Goal: Book appointment/travel/reservation

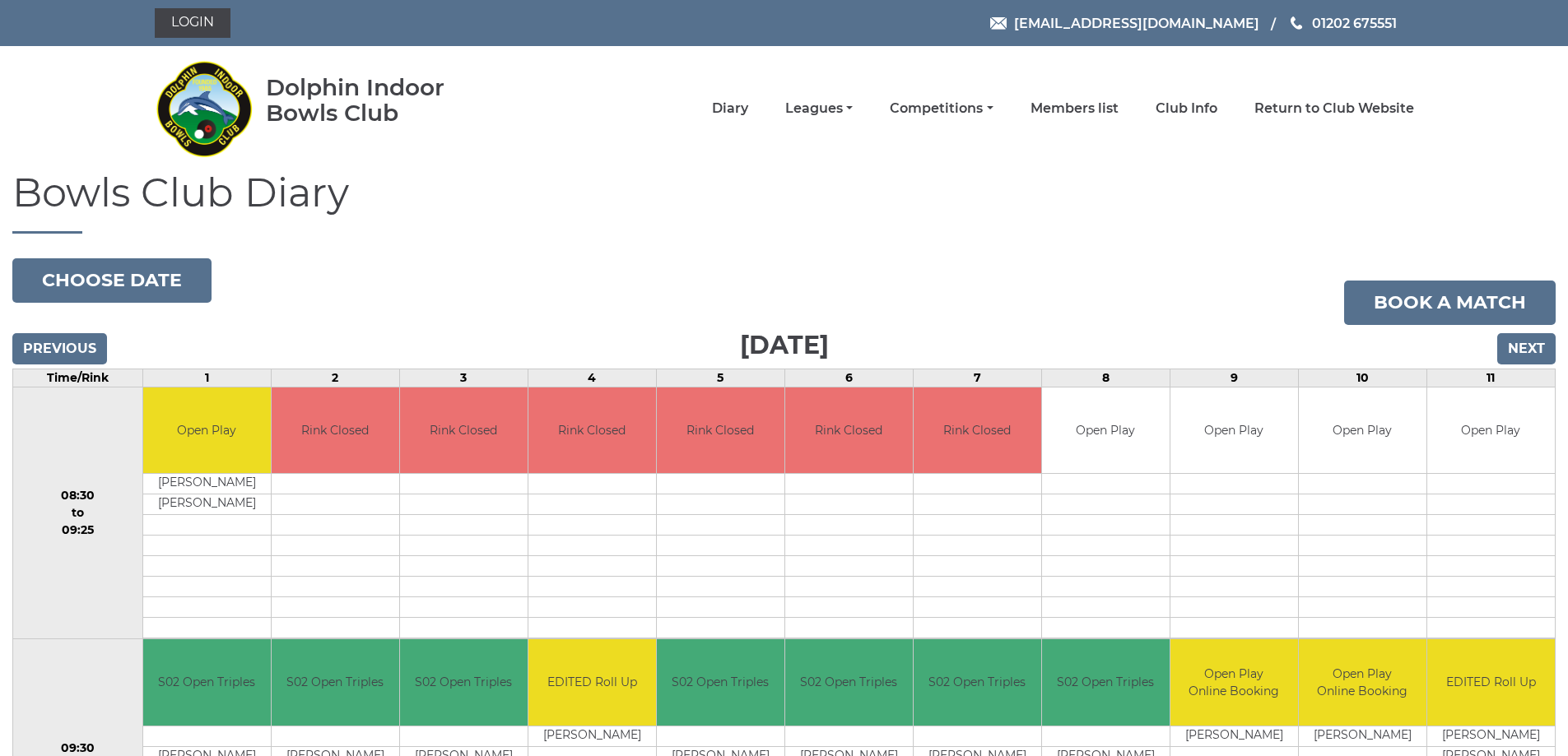
scroll to position [82, 0]
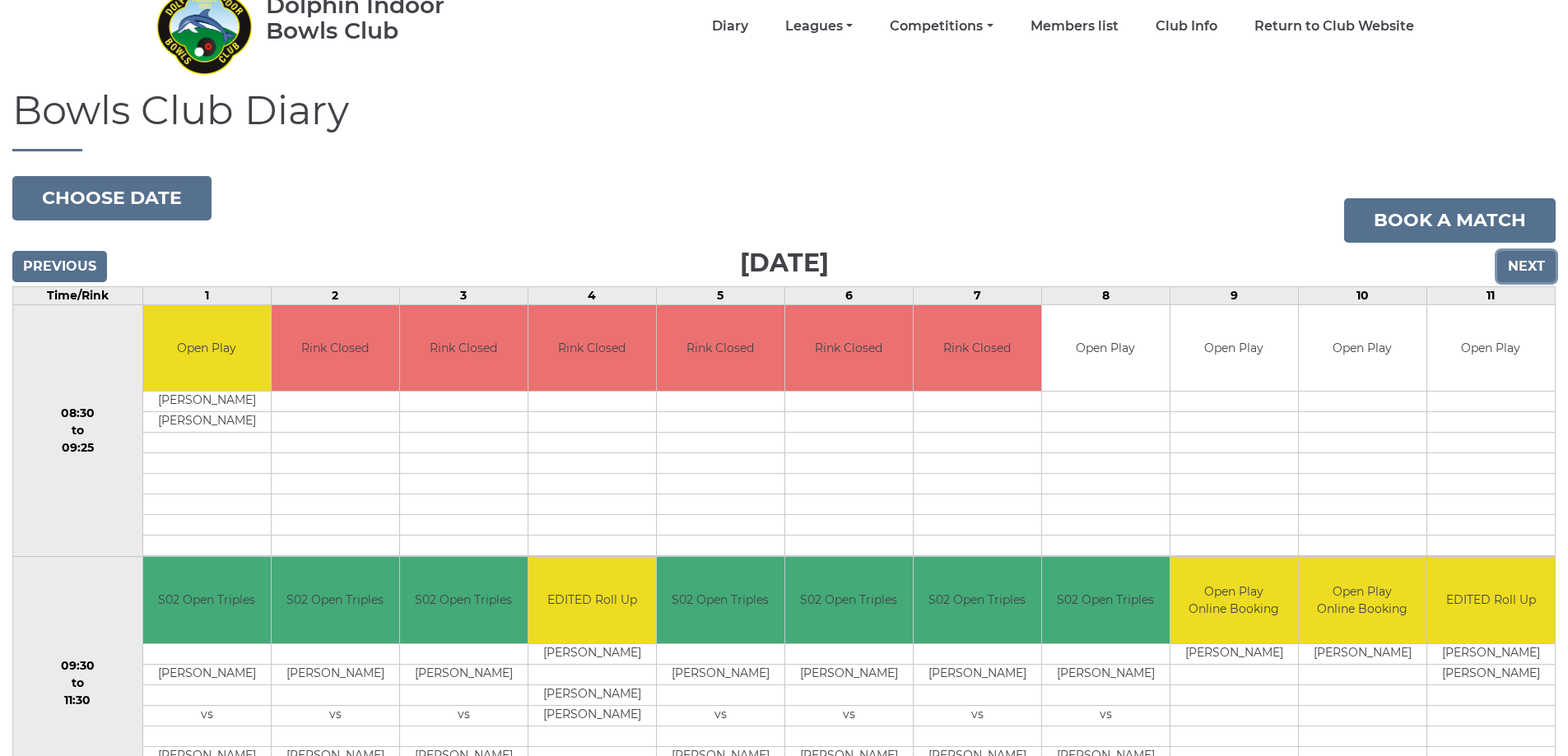
click at [1515, 256] on input "Next" at bounding box center [1526, 266] width 59 height 32
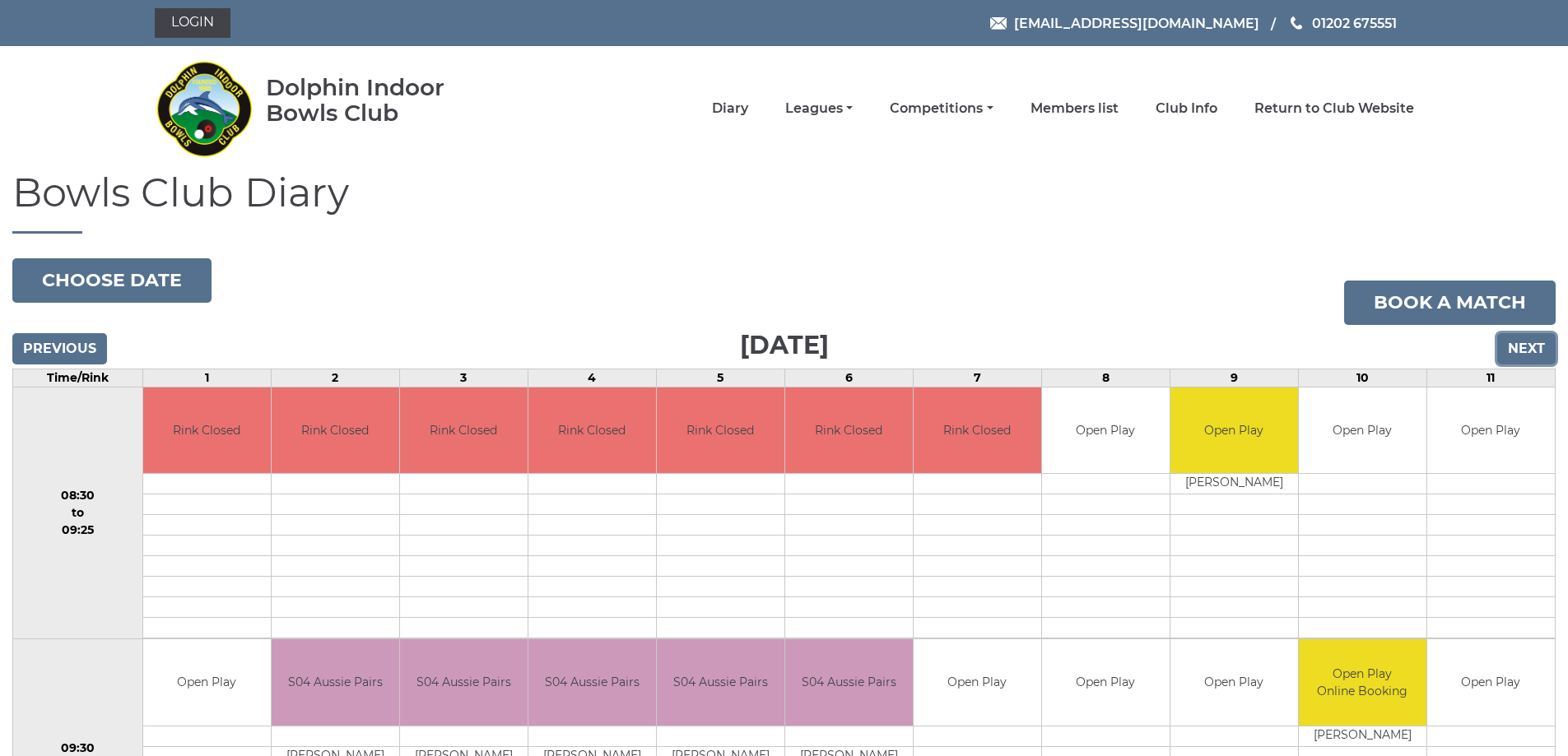
click at [1526, 346] on input "Next" at bounding box center [1526, 349] width 59 height 32
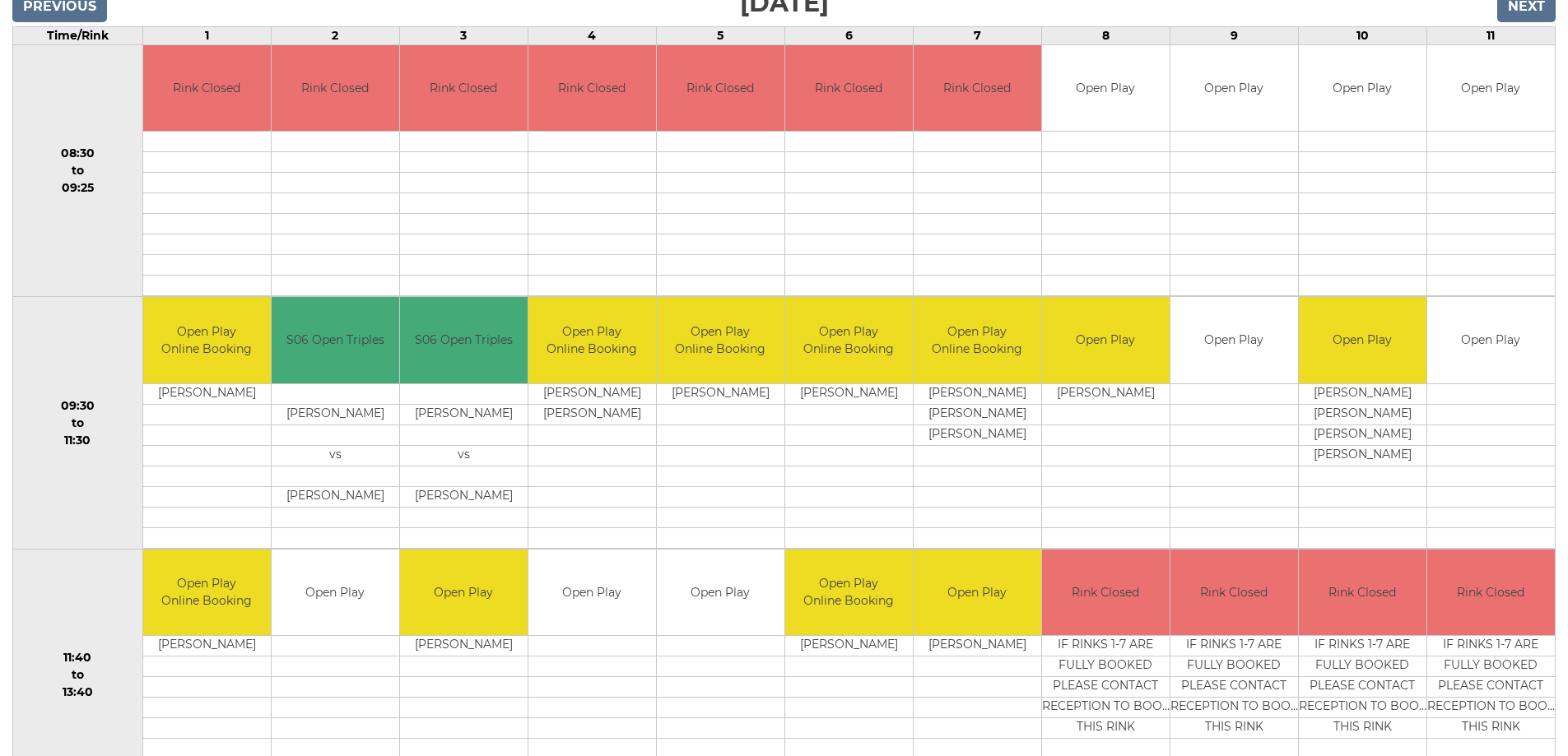
scroll to position [191, 0]
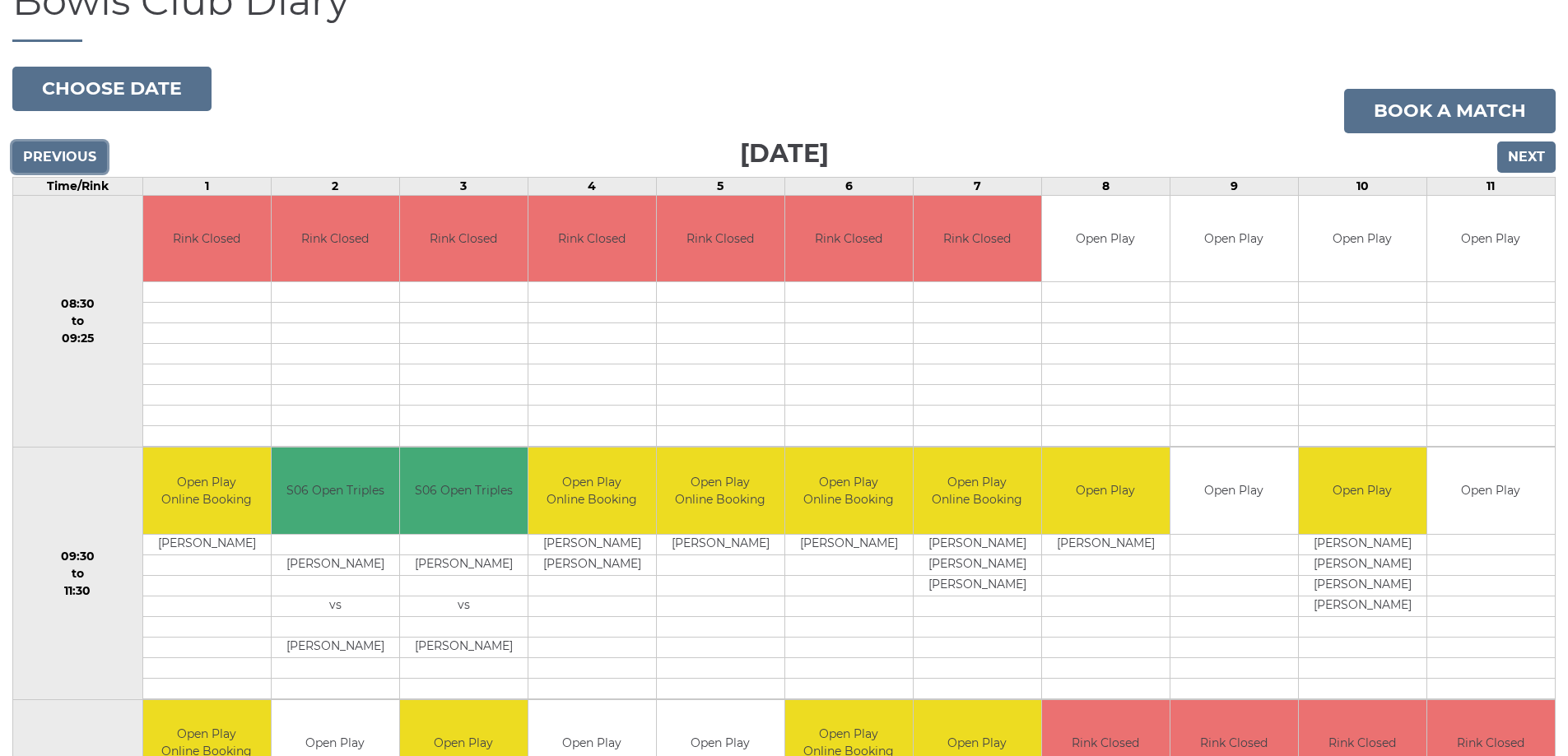
click at [81, 146] on input "Previous" at bounding box center [60, 157] width 95 height 32
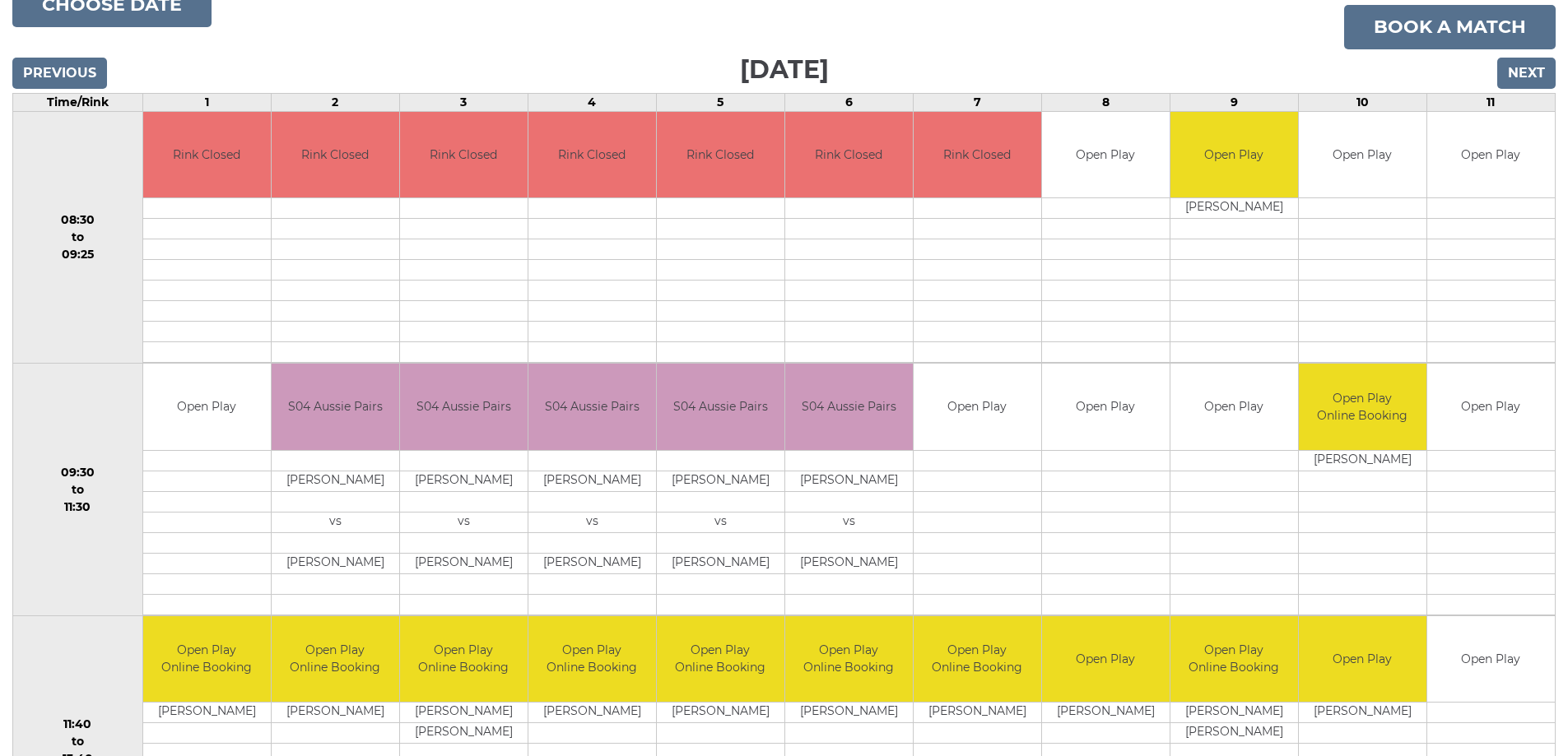
scroll to position [274, 0]
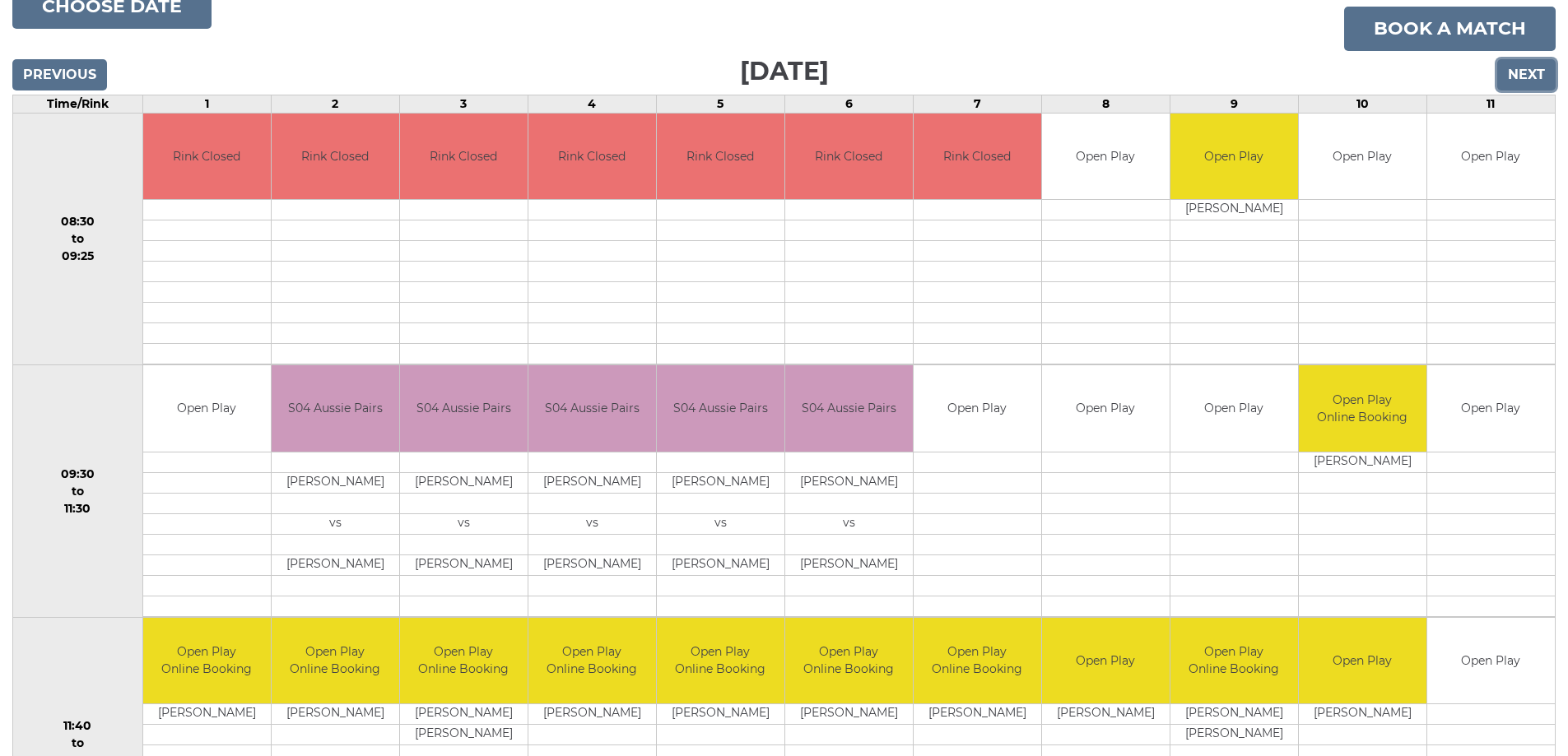
click at [1525, 66] on input "Next" at bounding box center [1526, 75] width 59 height 32
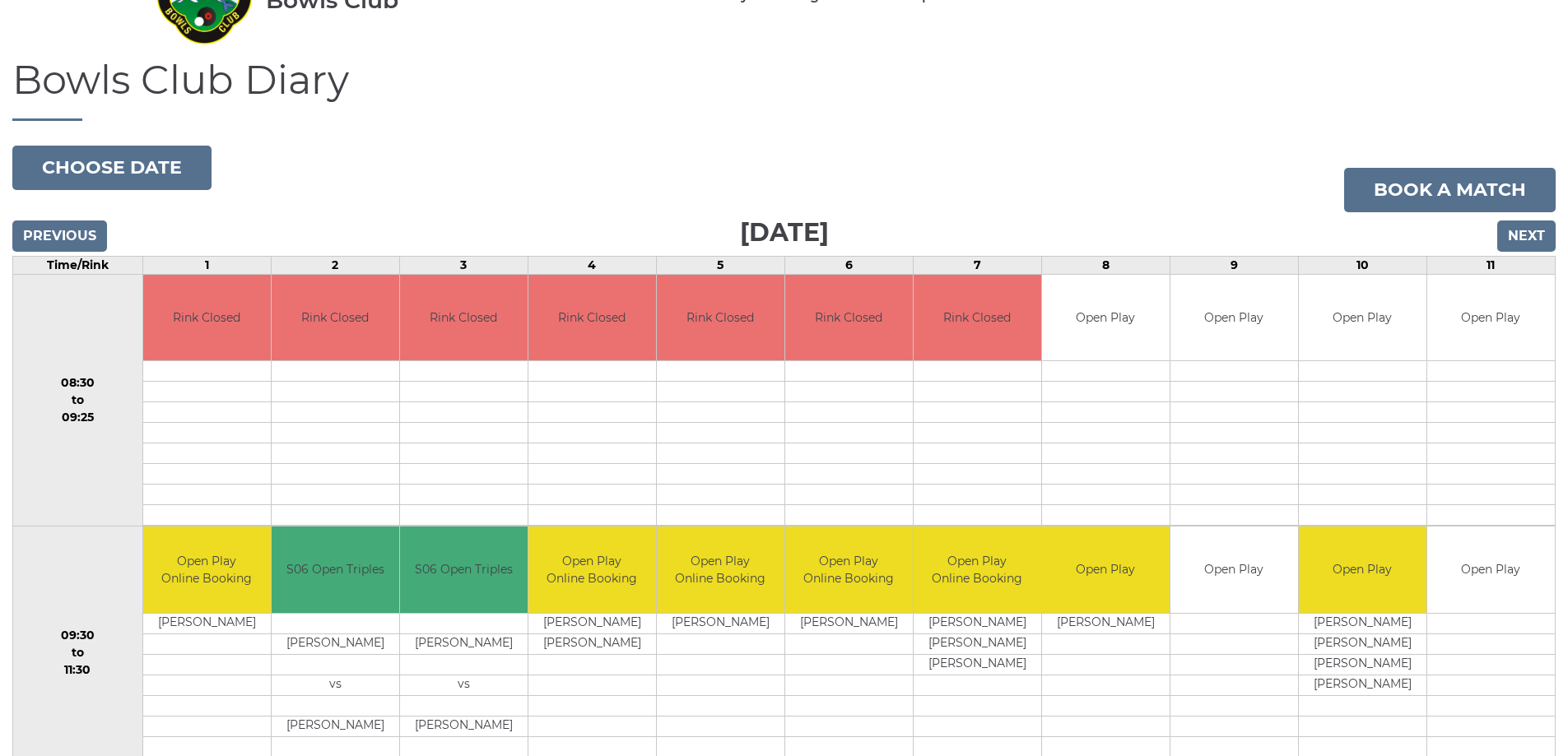
scroll to position [82, 0]
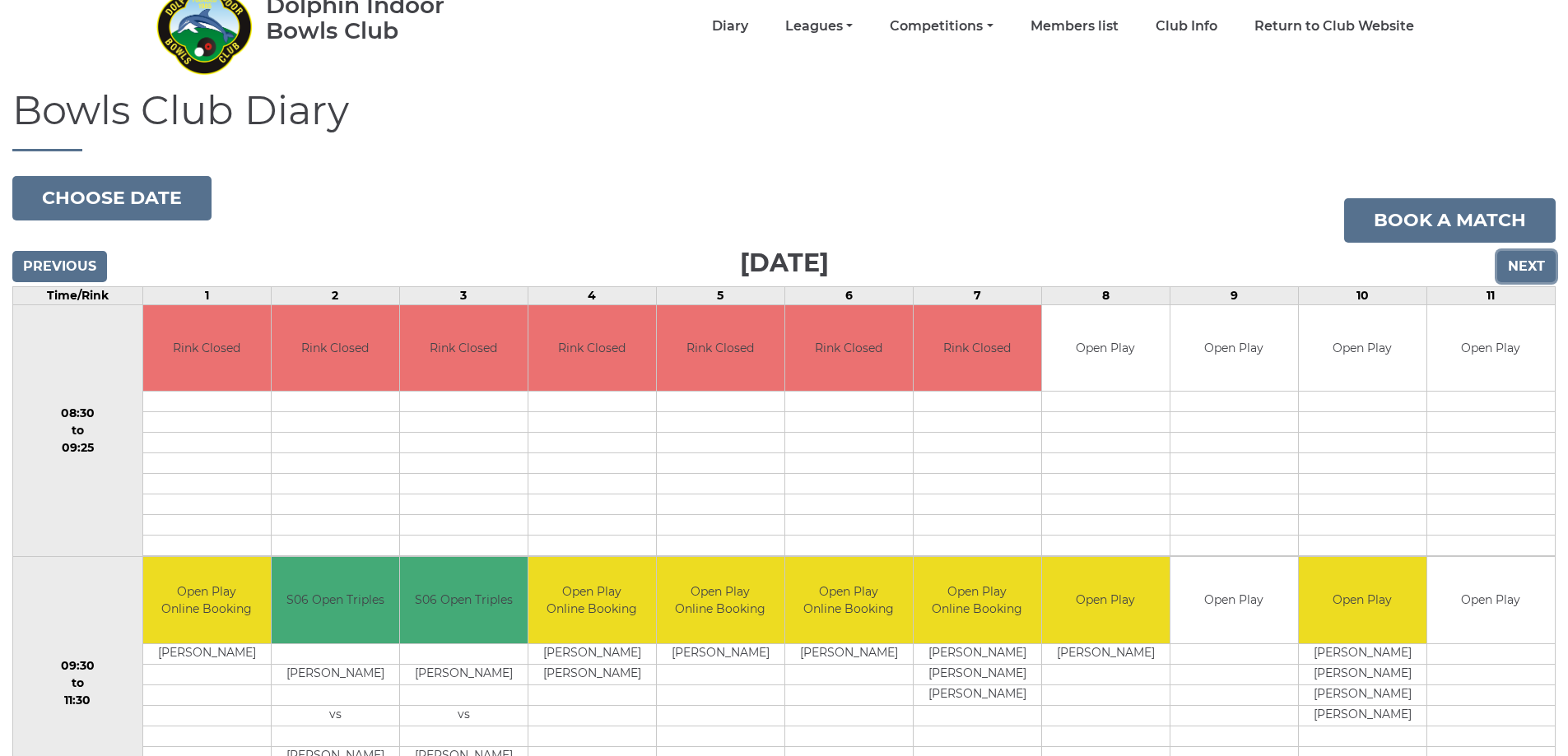
click at [1531, 264] on input "Next" at bounding box center [1526, 266] width 59 height 32
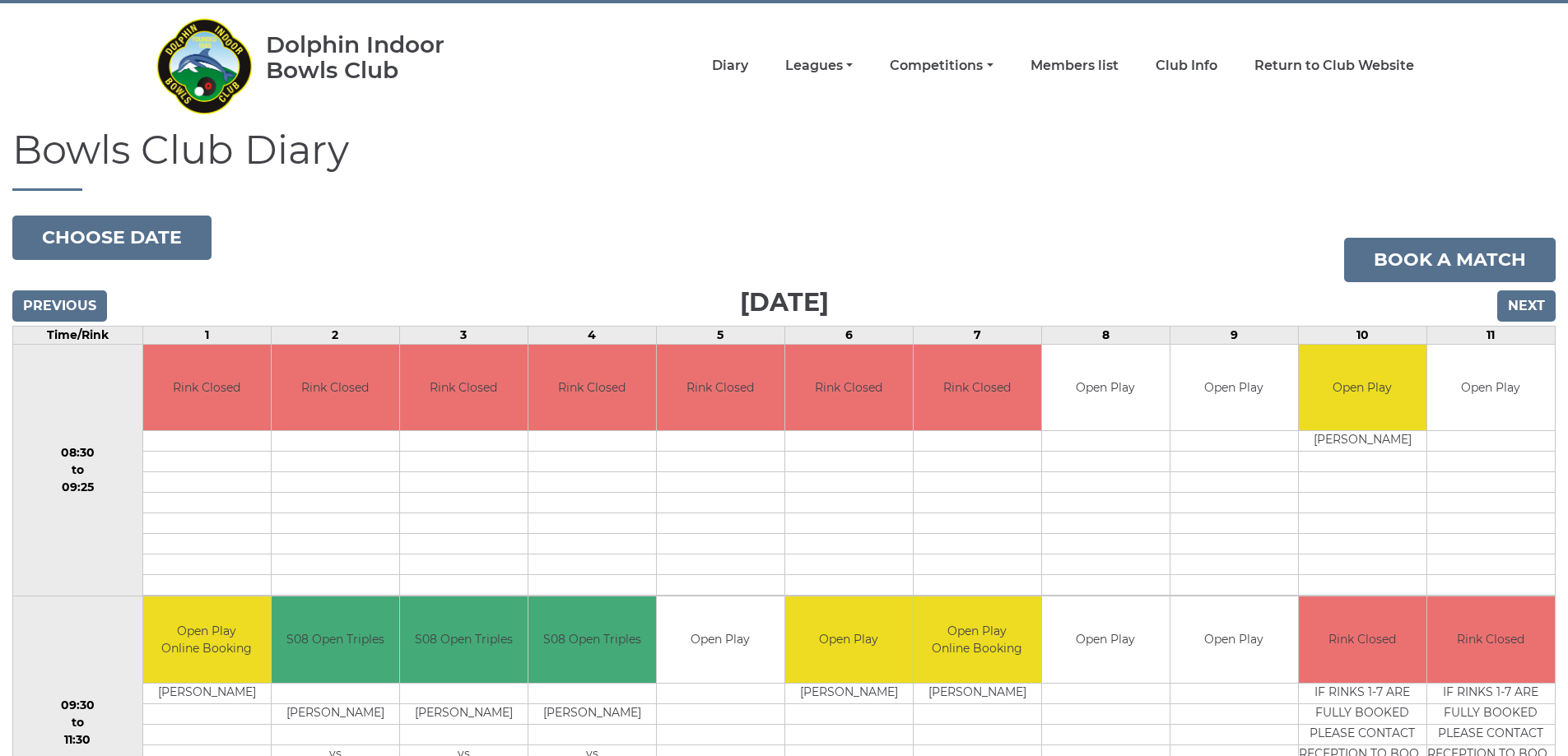
scroll to position [27, 0]
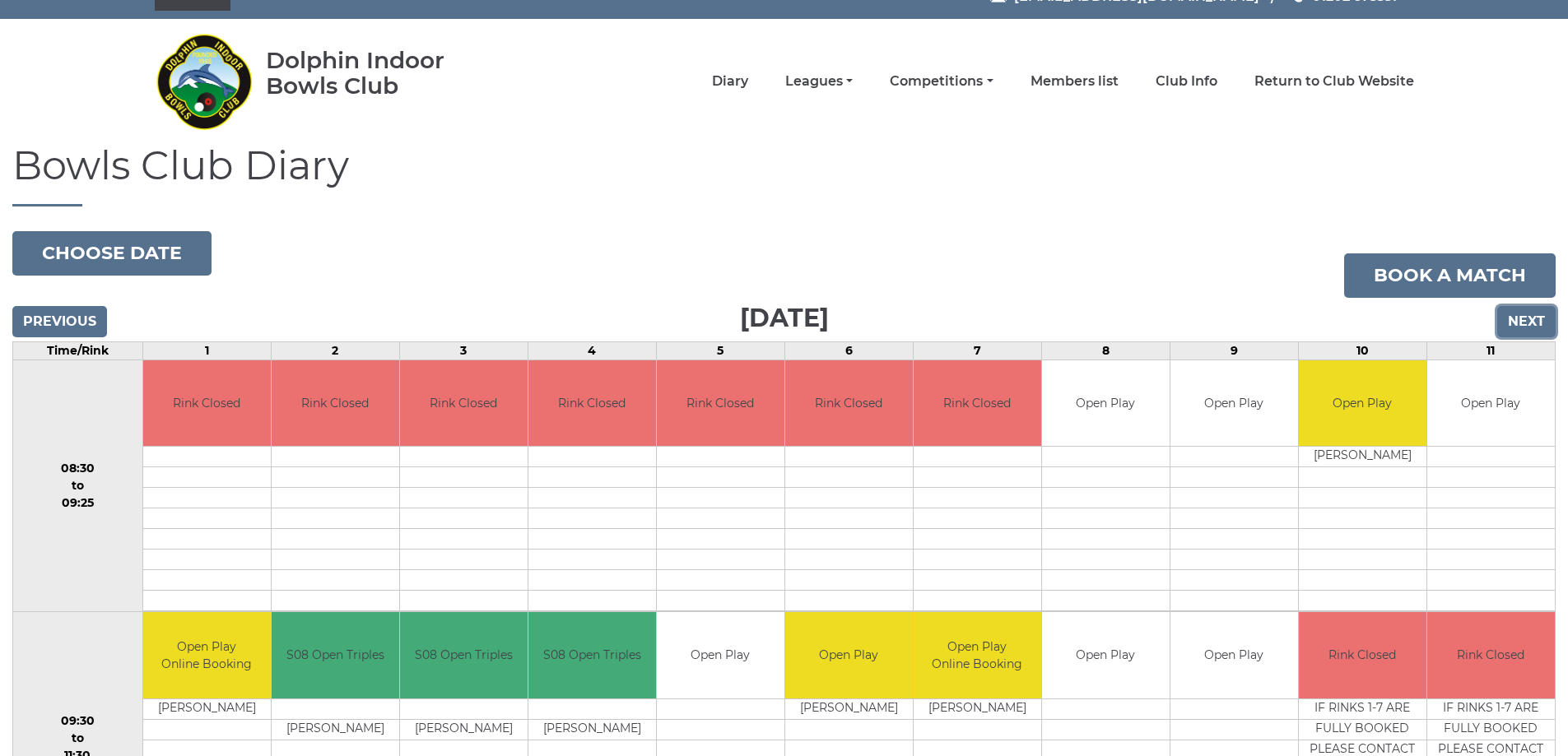
click at [1528, 314] on input "Next" at bounding box center [1526, 322] width 59 height 32
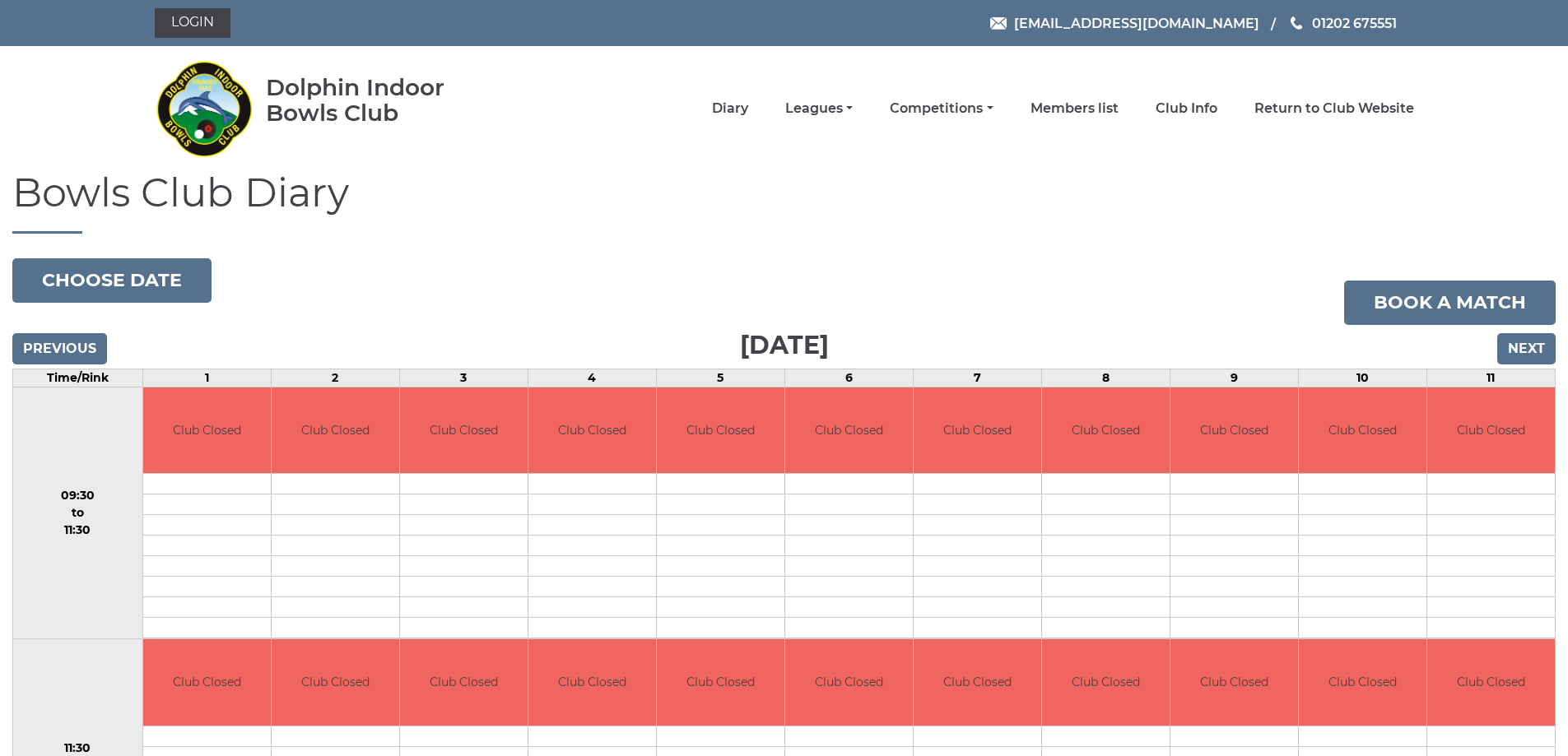
click at [1521, 326] on div "Previous Next" at bounding box center [784, 337] width 1544 height 24
click at [1538, 348] on input "Next" at bounding box center [1526, 349] width 59 height 32
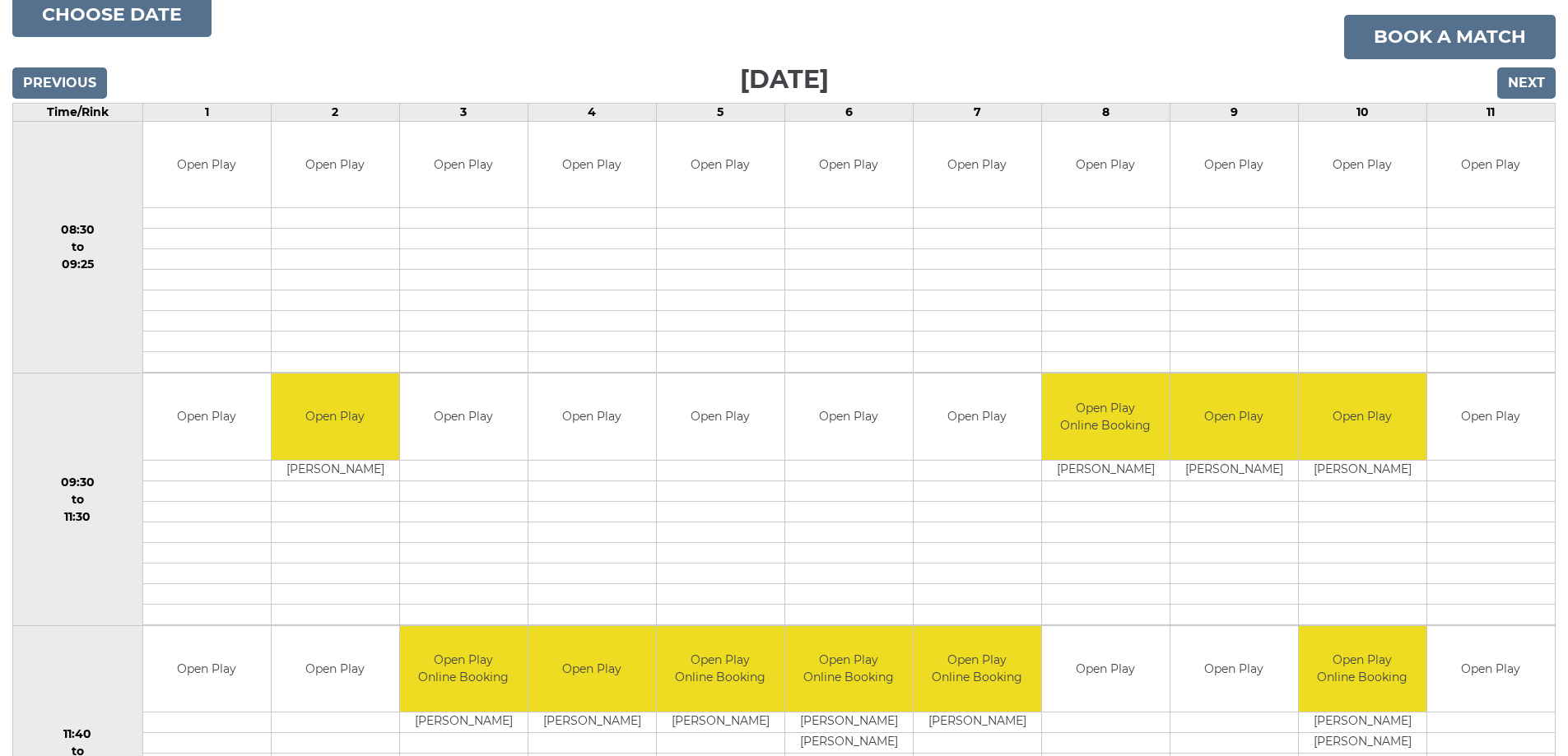
scroll to position [329, 0]
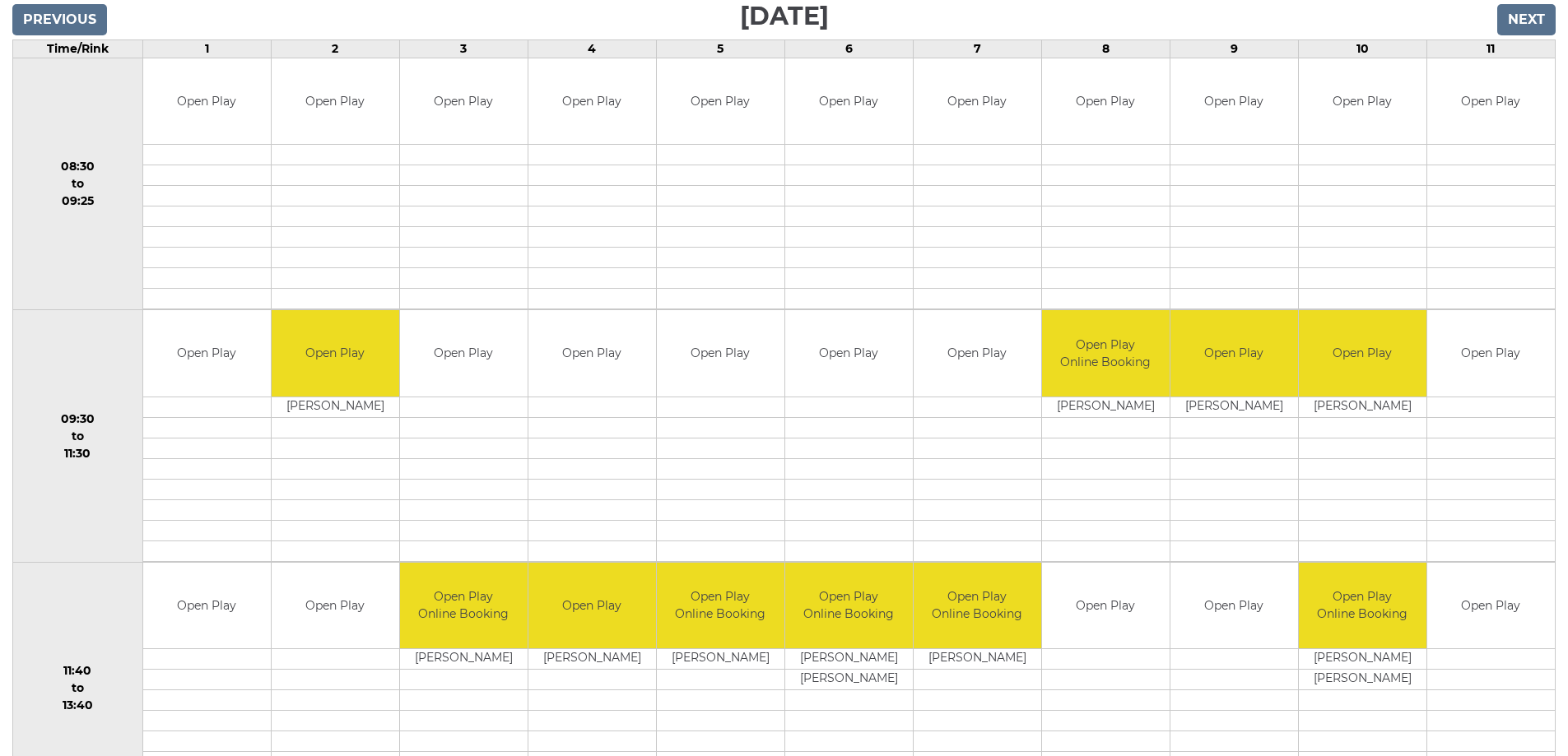
drag, startPoint x: 1485, startPoint y: 395, endPoint x: 1087, endPoint y: 250, distance: 423.6
click at [1087, 250] on td at bounding box center [1105, 257] width 127 height 21
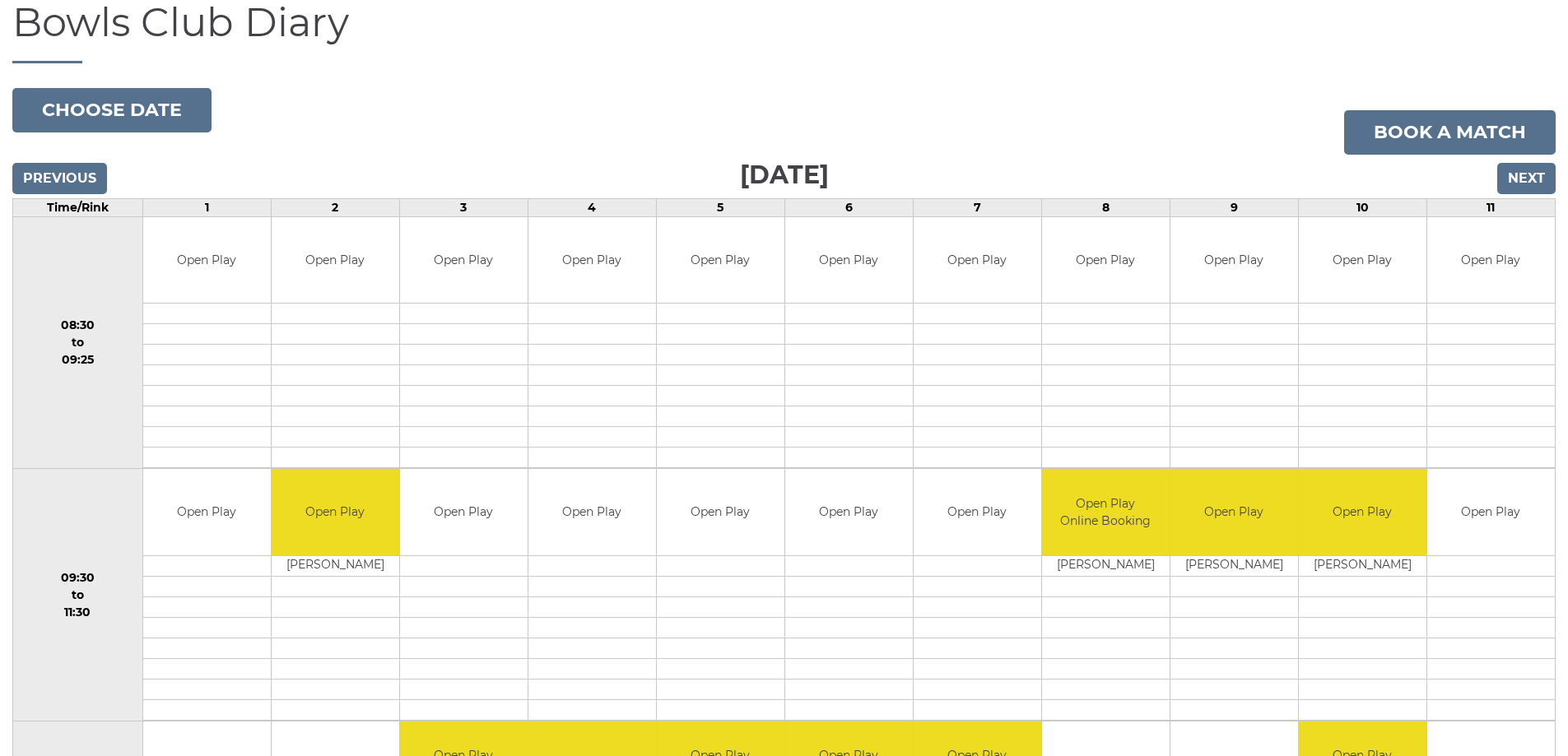
scroll to position [164, 0]
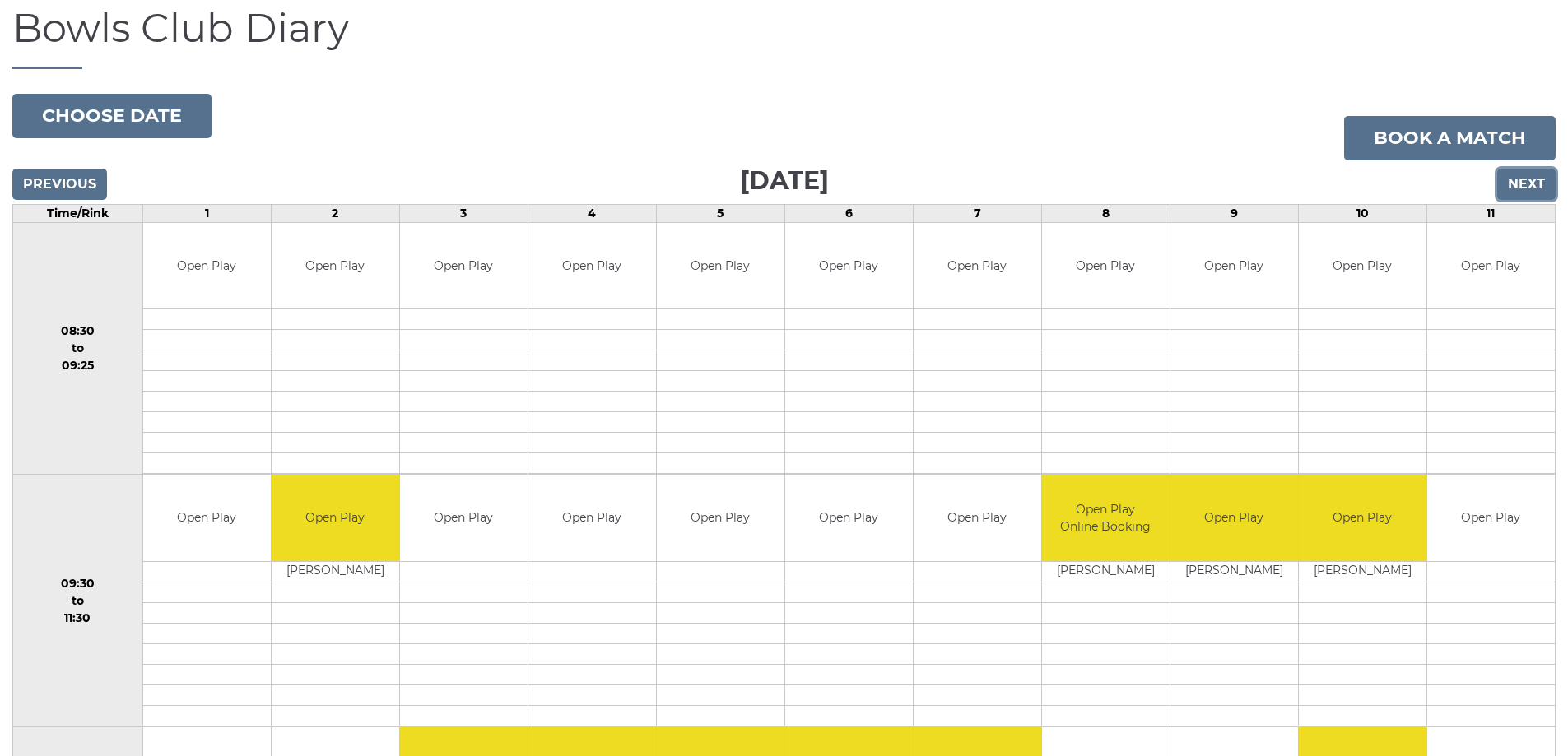
click at [1525, 179] on input "Next" at bounding box center [1526, 184] width 59 height 32
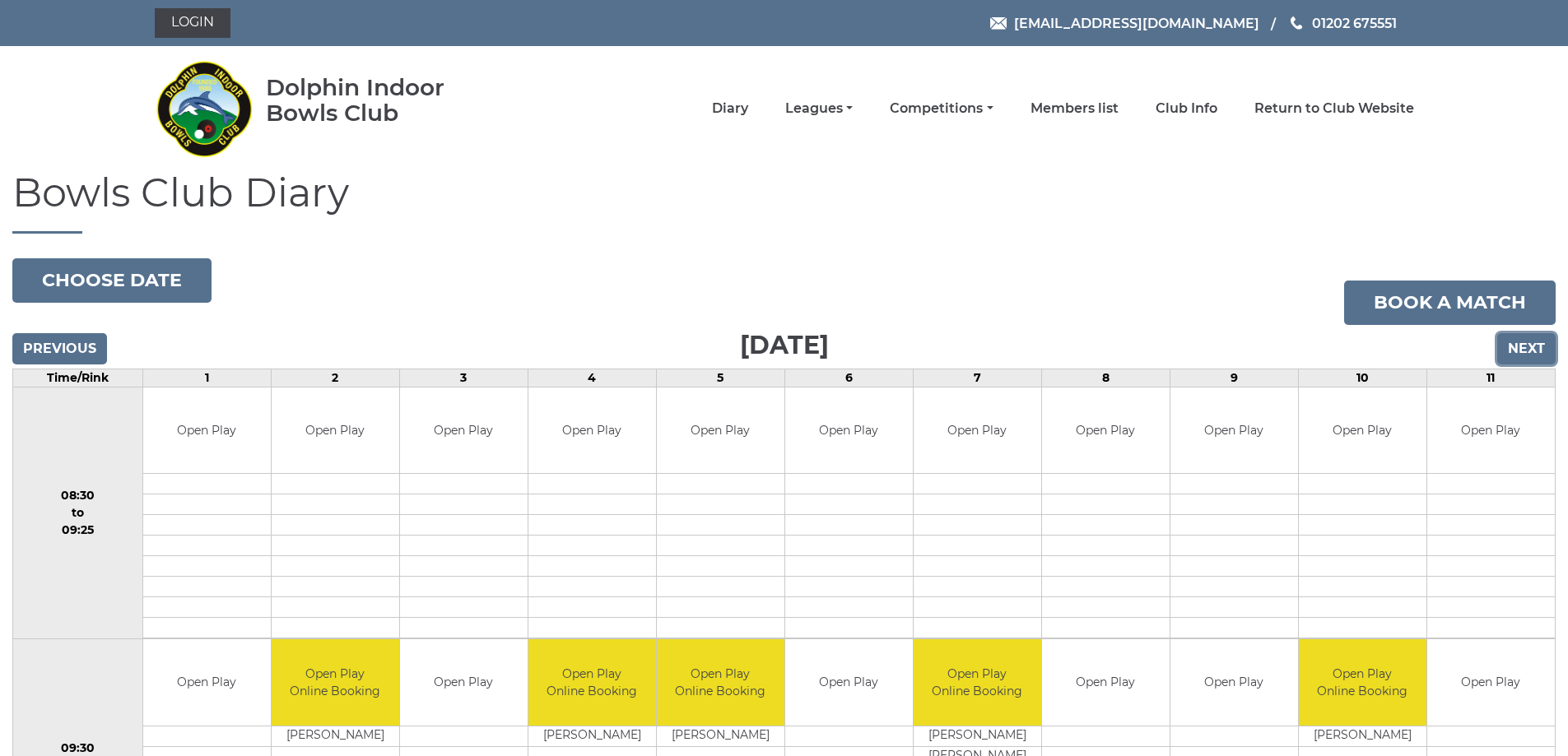
click at [1524, 342] on input "Next" at bounding box center [1526, 349] width 59 height 32
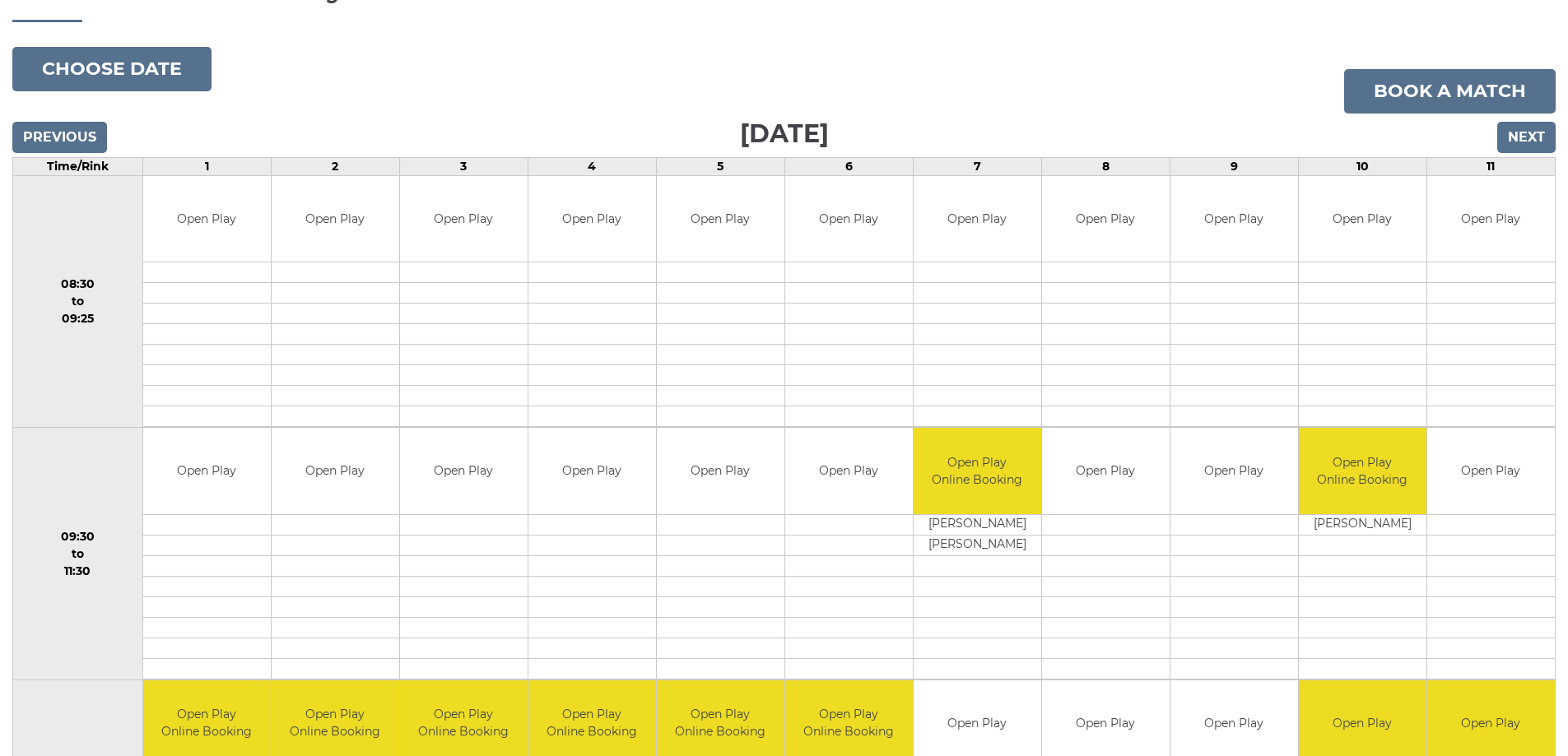
scroll to position [208, 0]
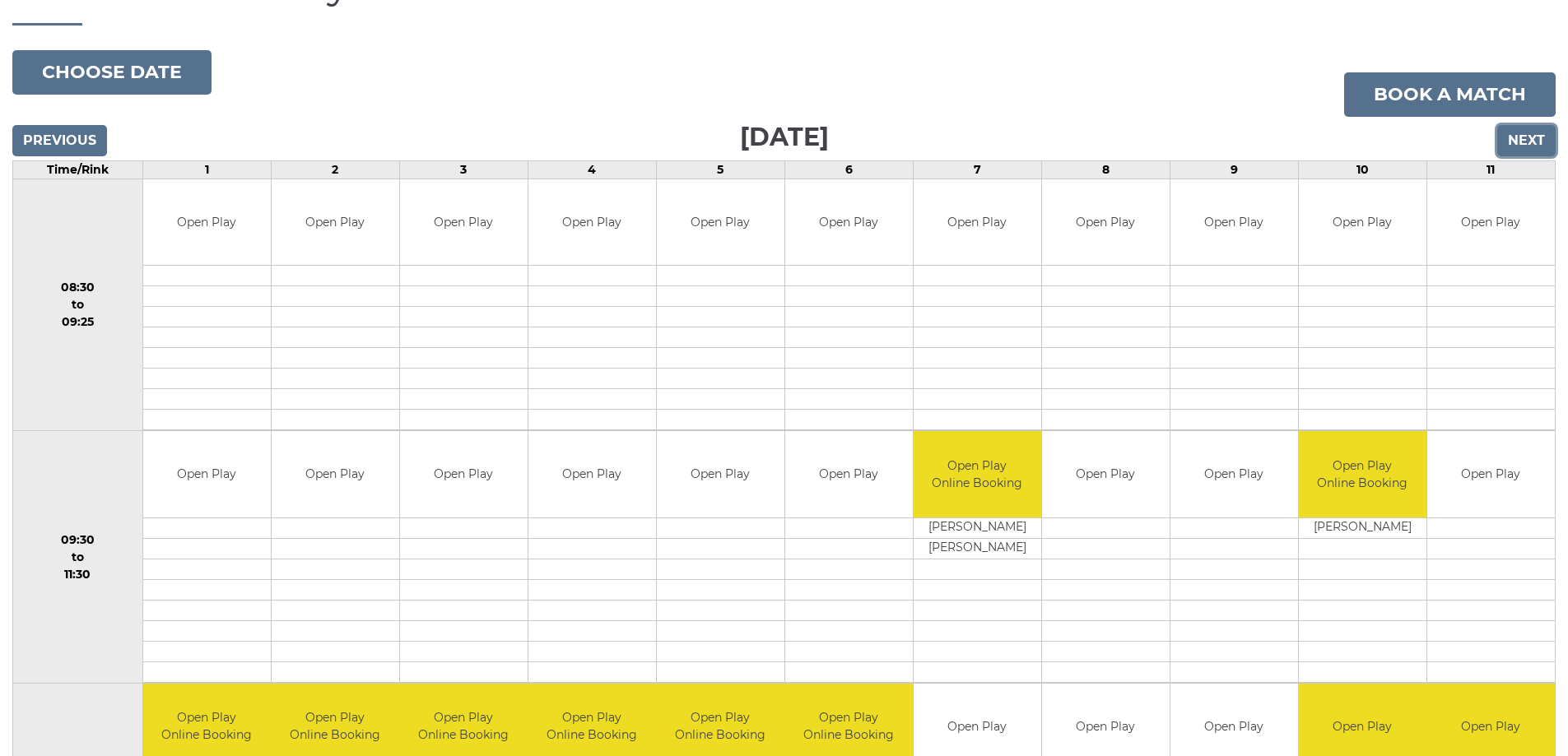
click at [1531, 138] on input "Next" at bounding box center [1526, 140] width 59 height 32
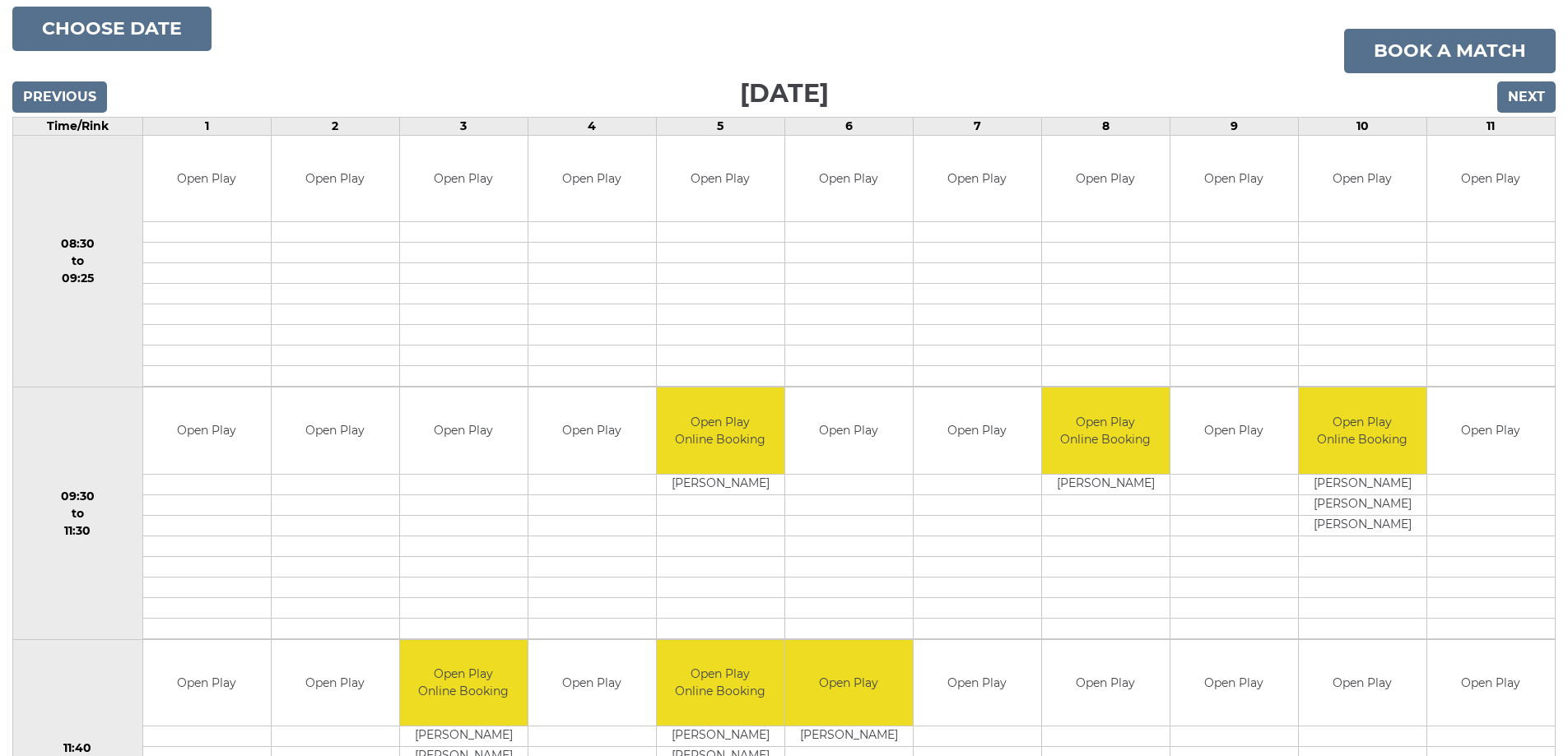
scroll to position [43, 0]
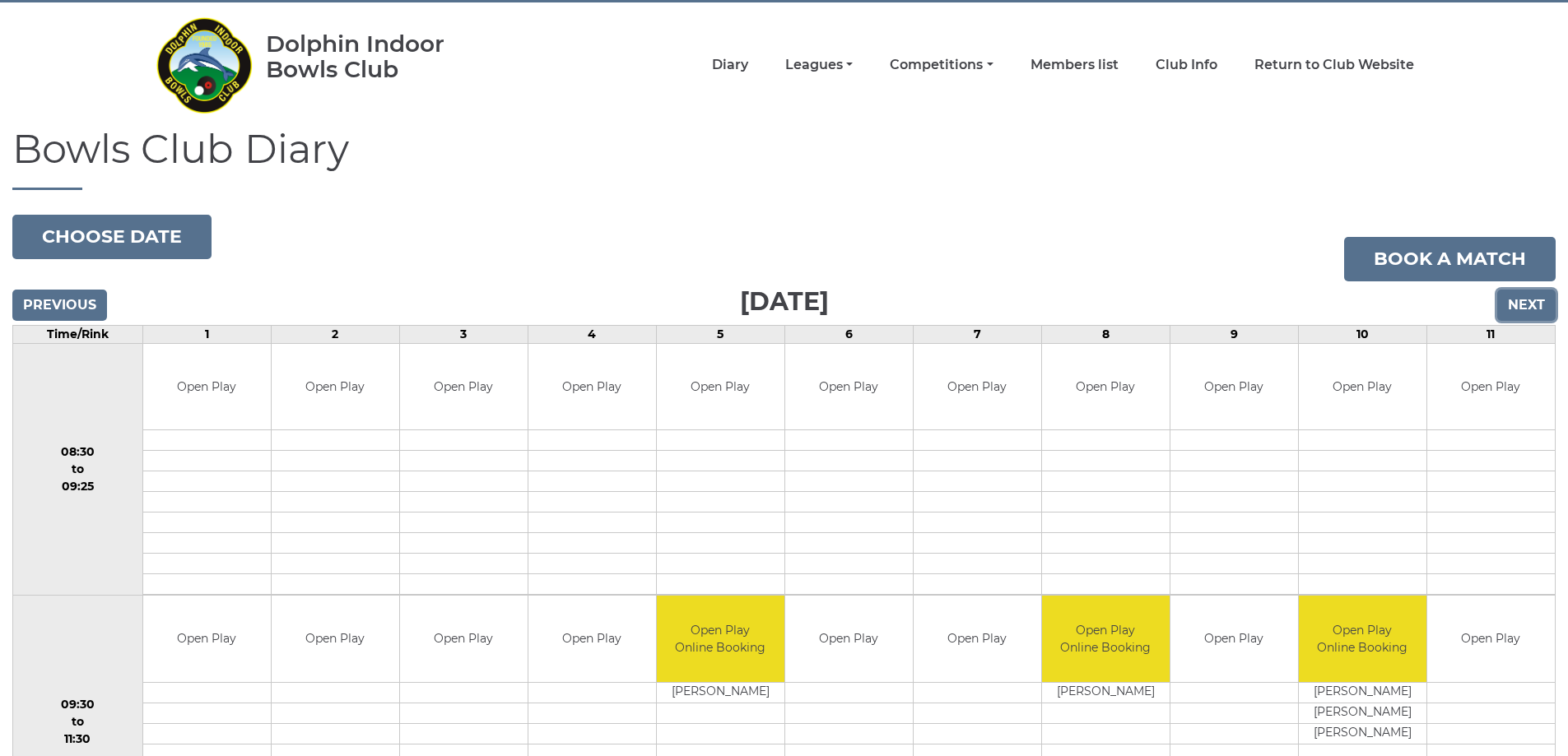
click at [1517, 296] on input "Next" at bounding box center [1526, 305] width 59 height 32
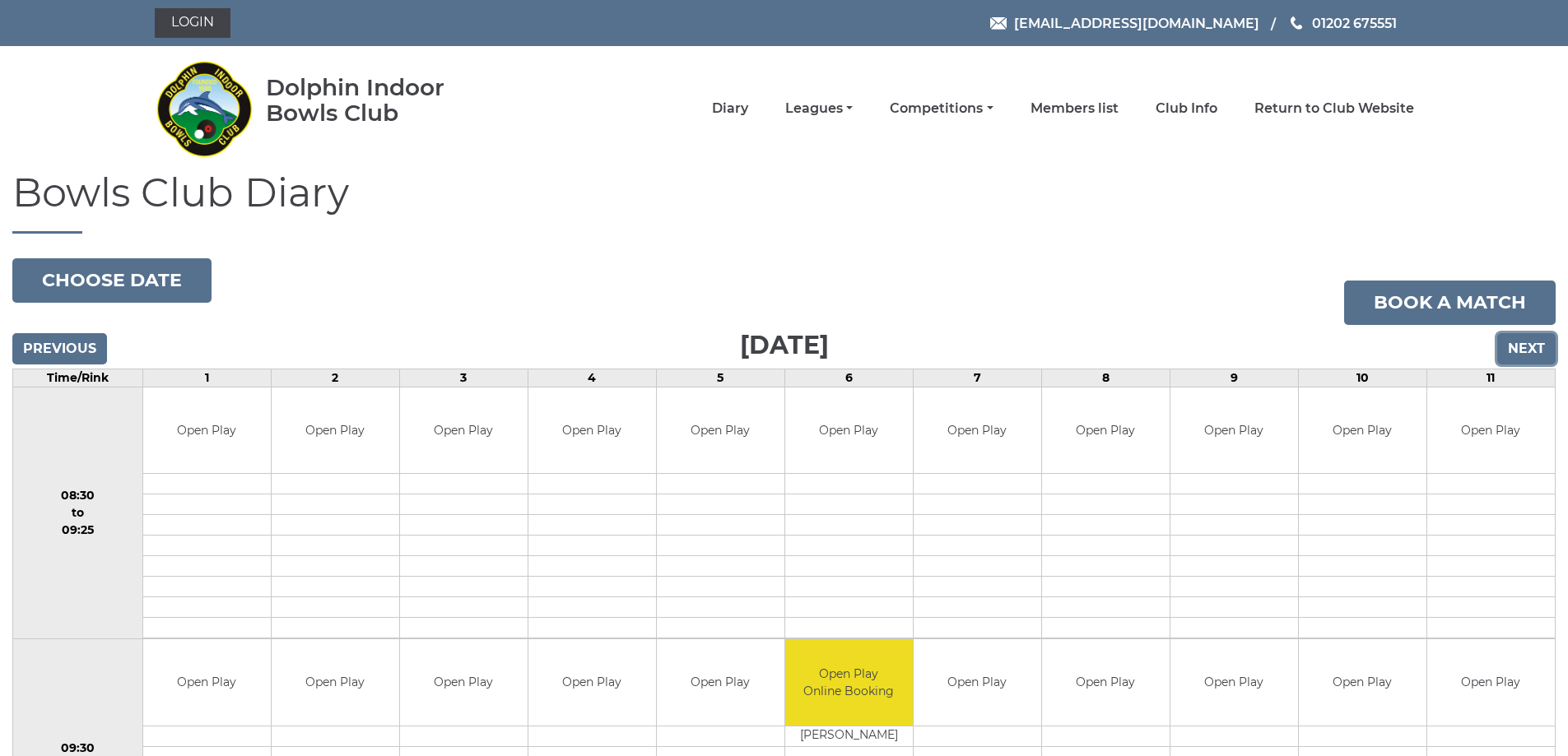
click at [1521, 342] on input "Next" at bounding box center [1526, 349] width 59 height 32
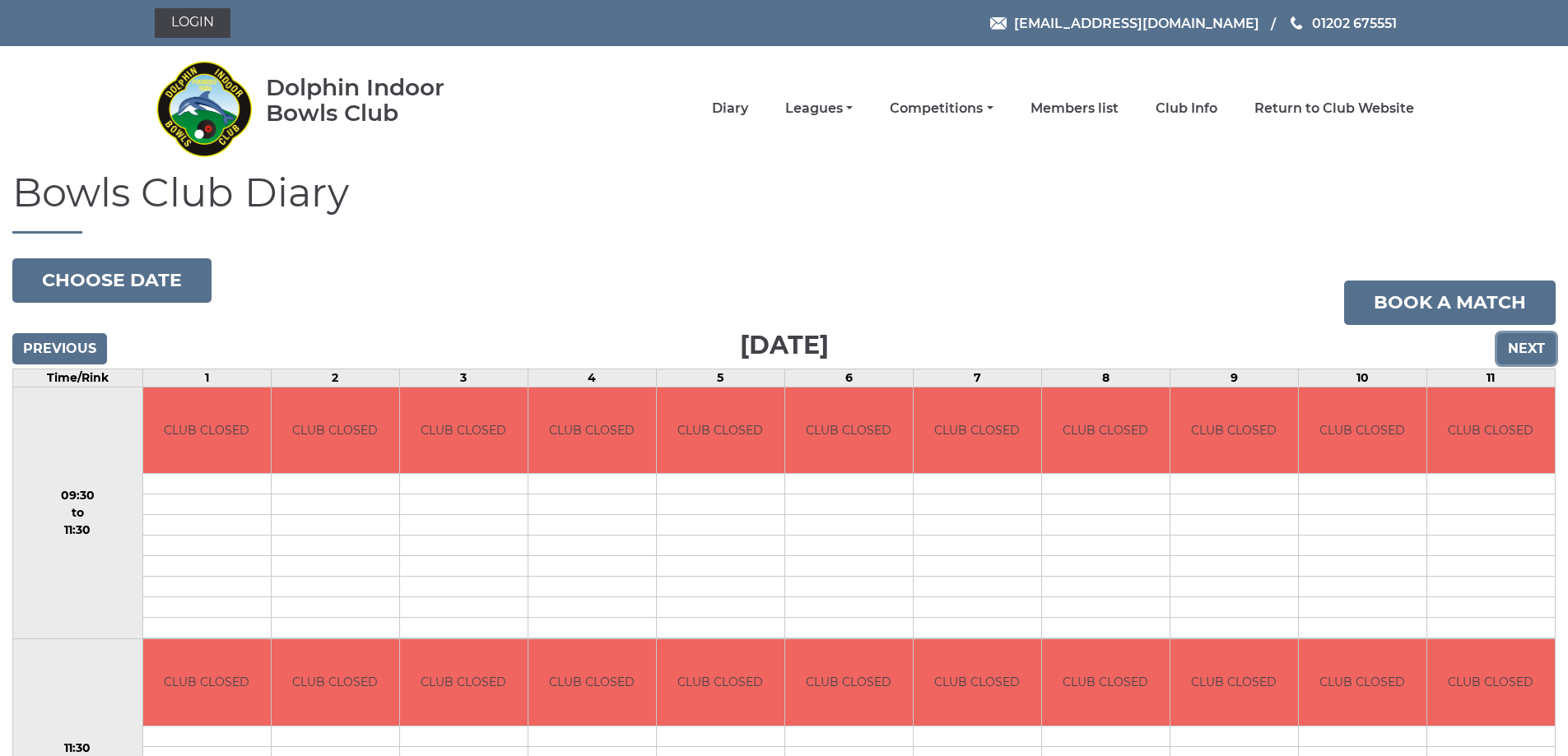
click at [1526, 343] on input "Next" at bounding box center [1526, 349] width 59 height 32
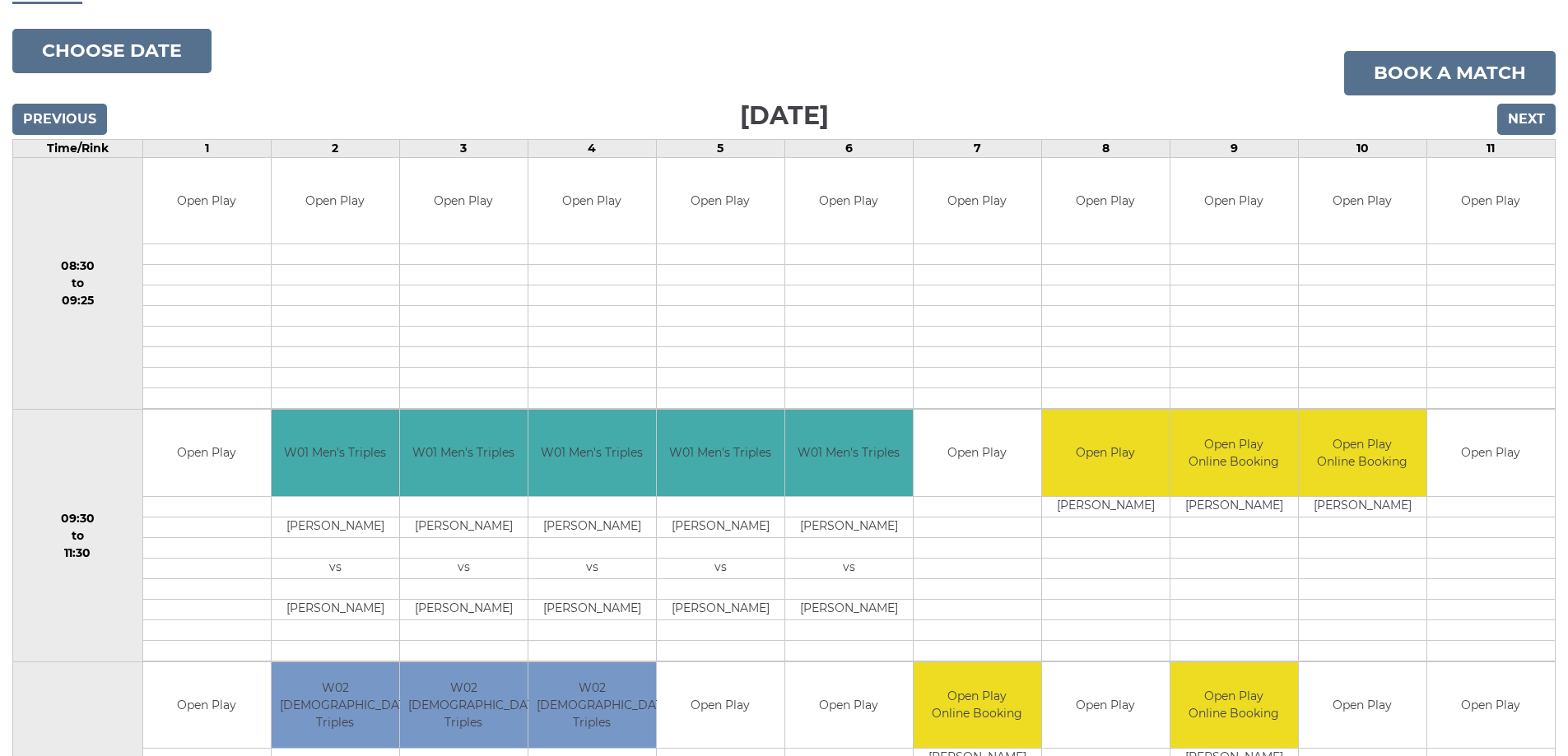
scroll to position [43, 0]
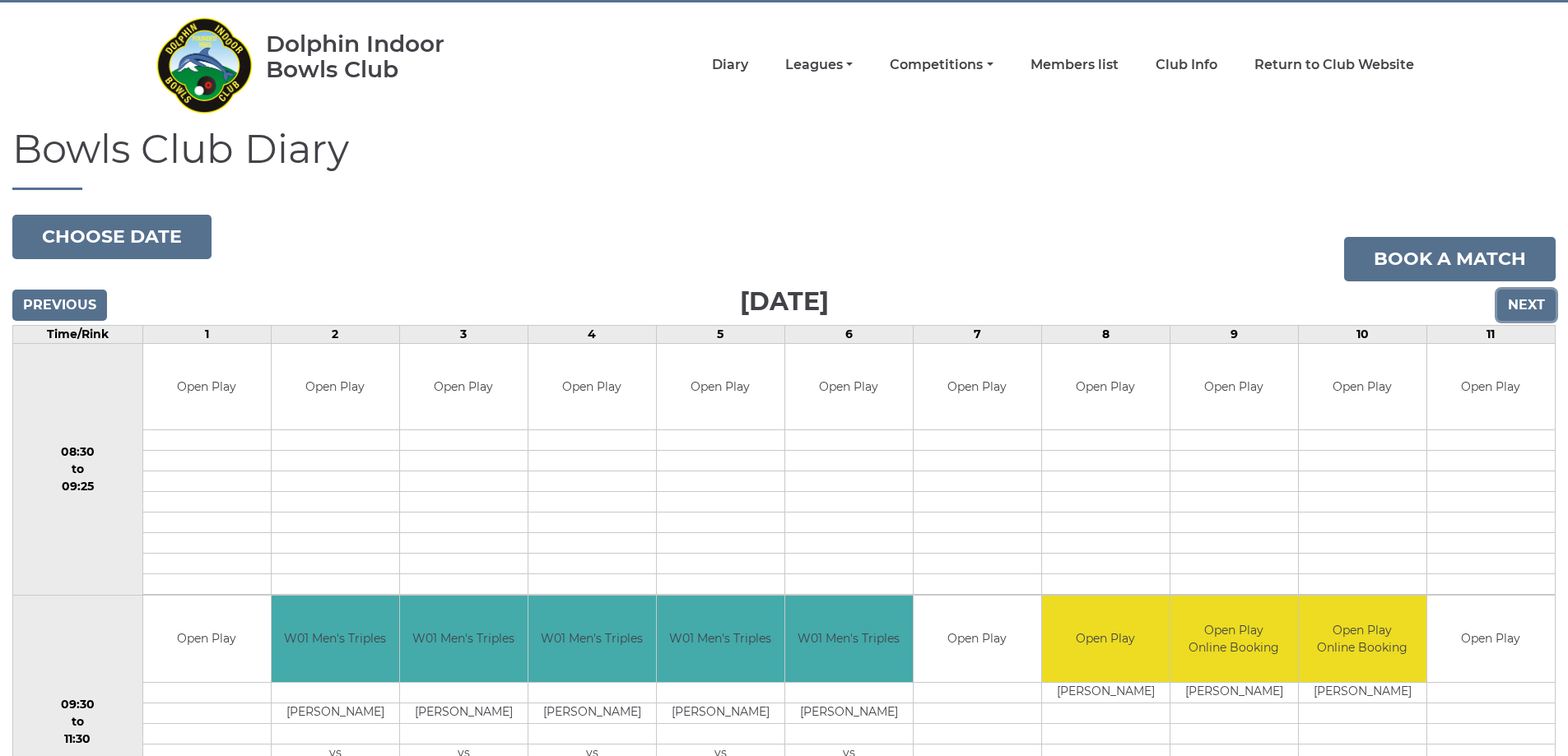
click at [1526, 306] on input "Next" at bounding box center [1526, 305] width 59 height 32
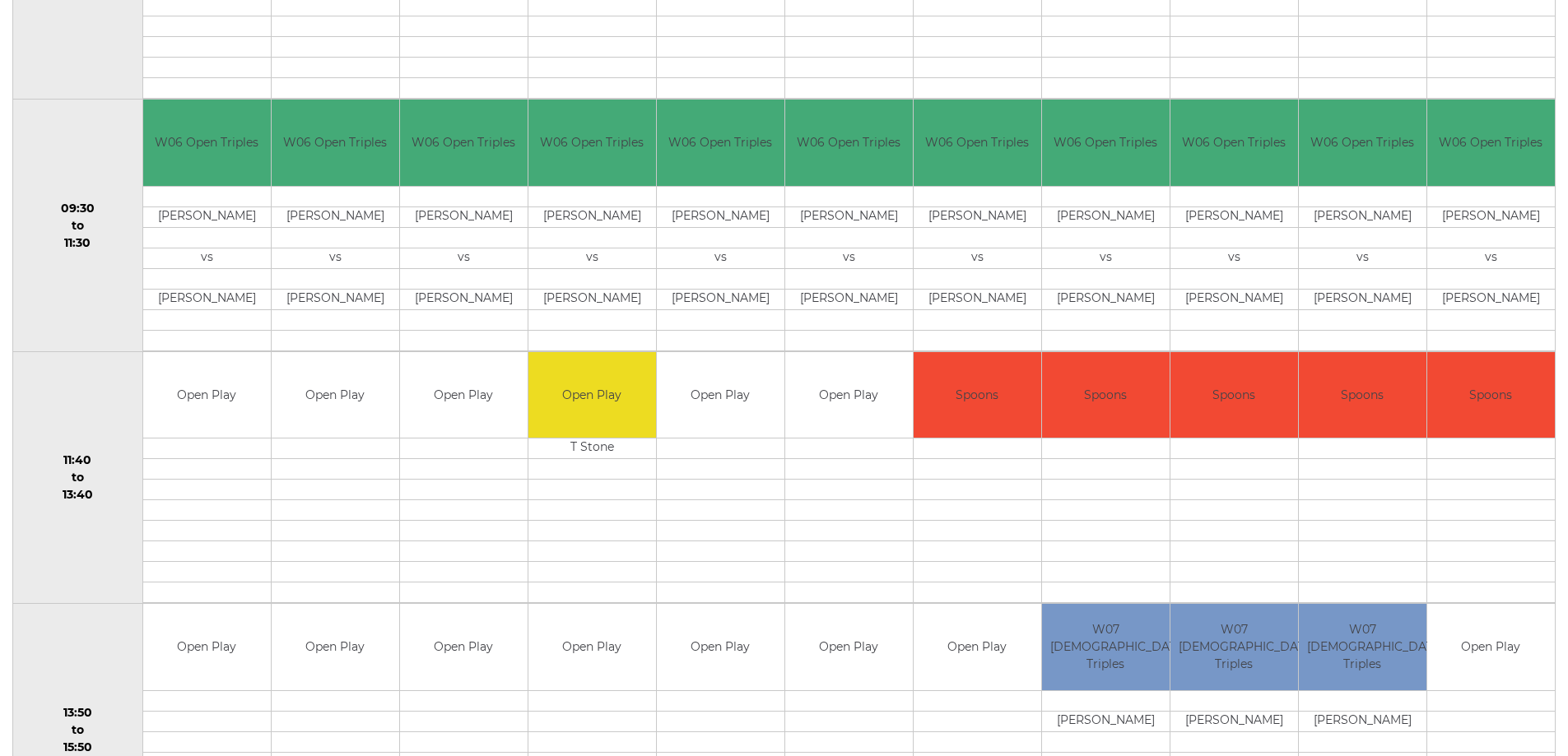
scroll to position [208, 0]
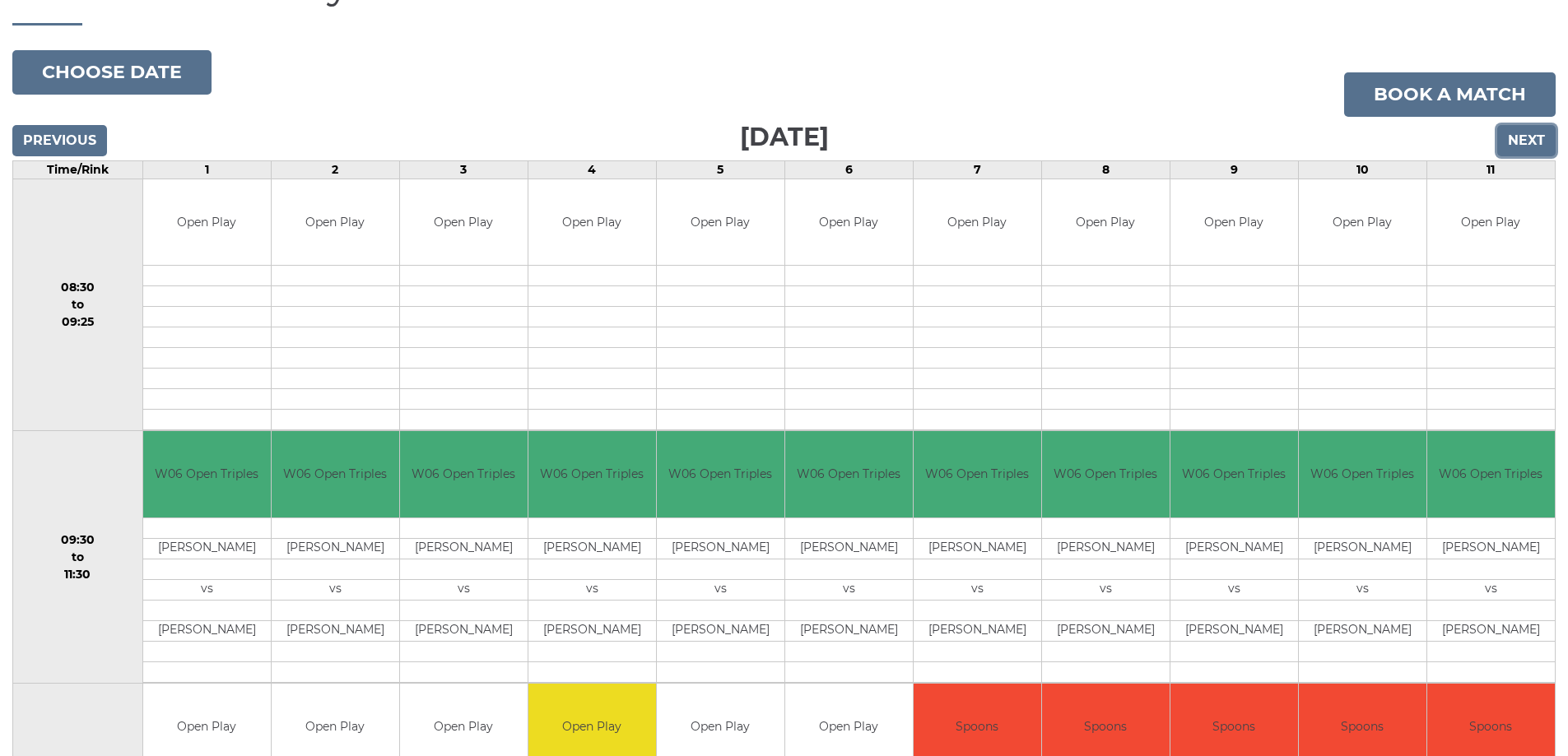
click at [1515, 132] on input "Next" at bounding box center [1526, 140] width 59 height 32
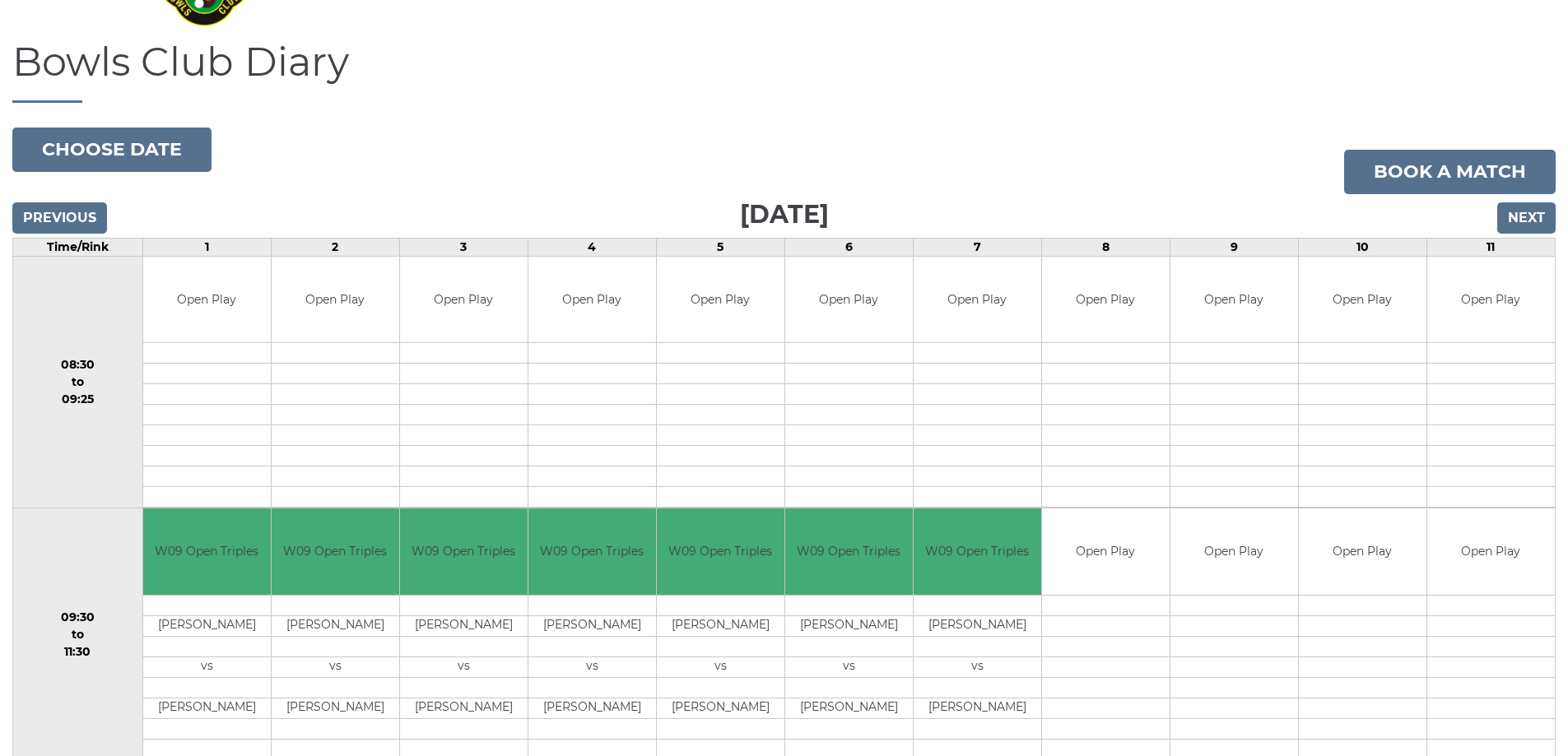
scroll to position [126, 0]
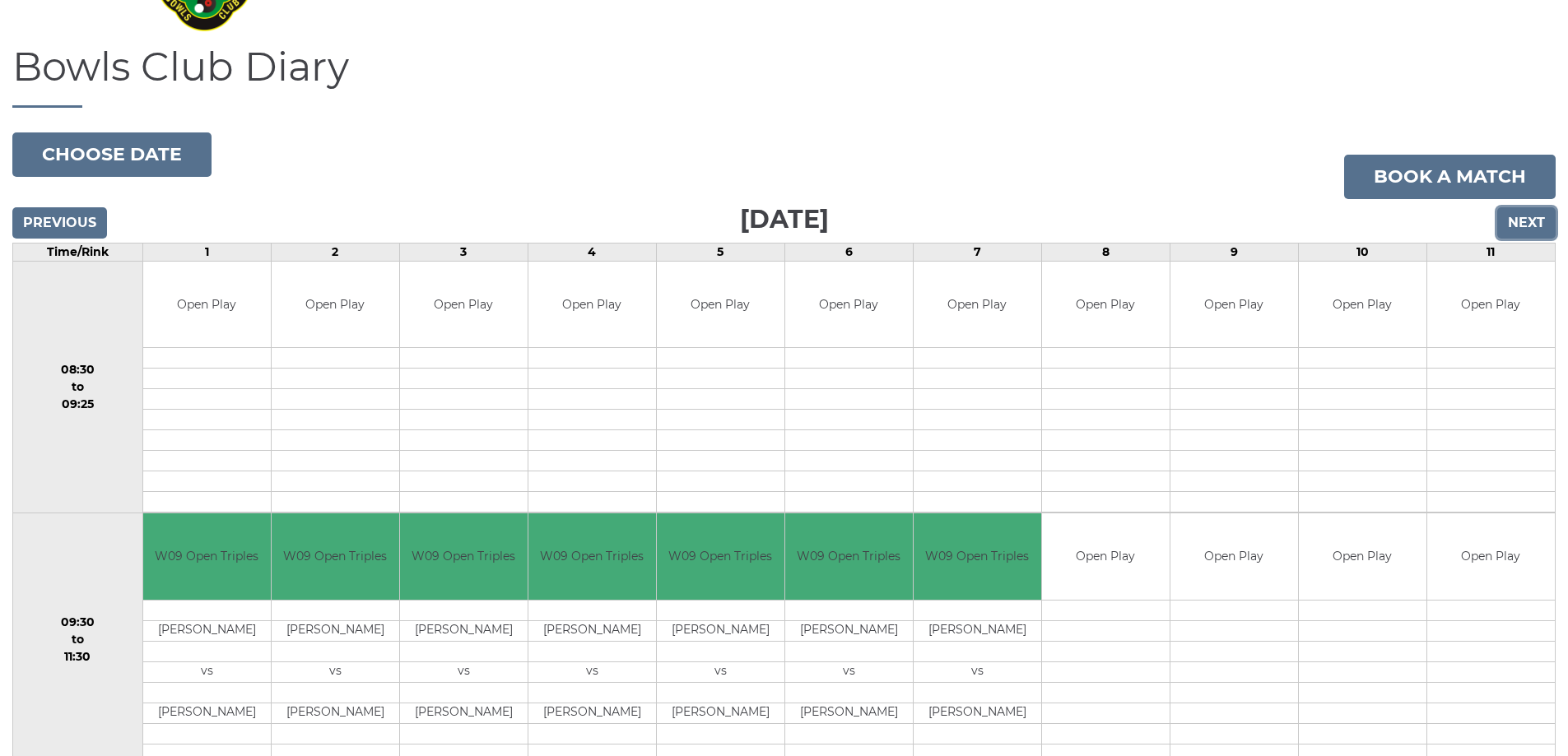
click at [1521, 221] on input "Next" at bounding box center [1526, 223] width 59 height 32
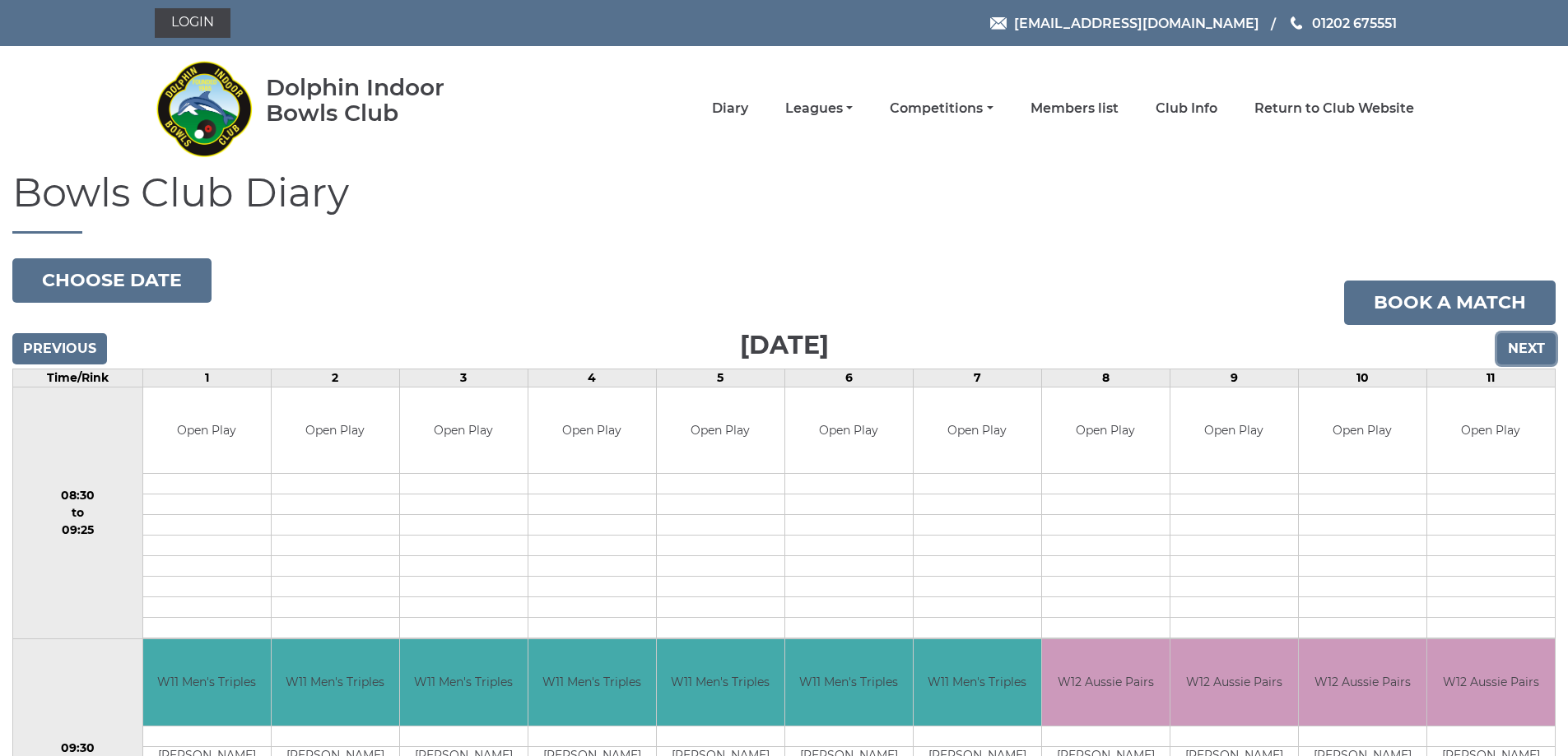
click at [1517, 344] on input "Next" at bounding box center [1526, 349] width 59 height 32
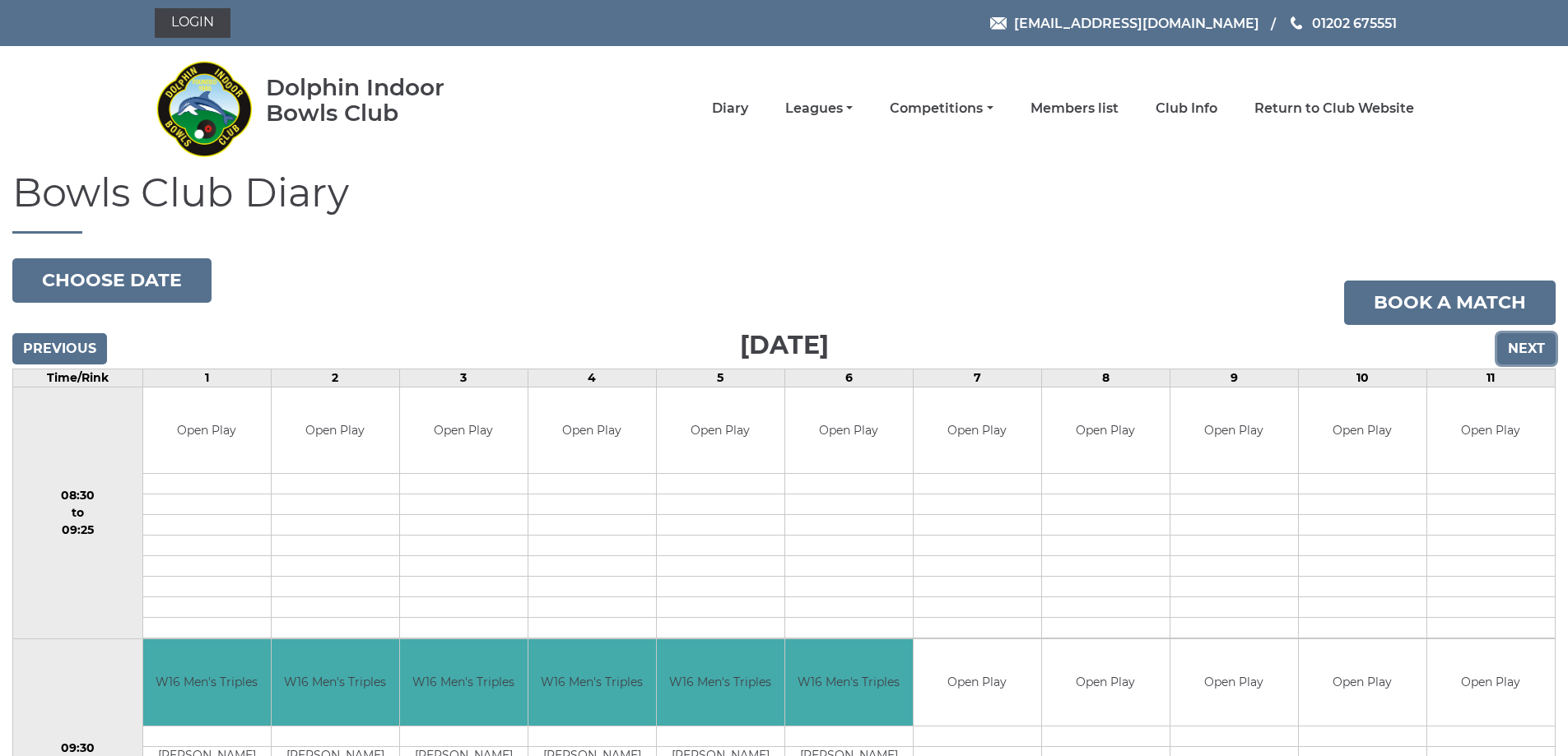
click at [1524, 341] on input "Next" at bounding box center [1526, 349] width 59 height 32
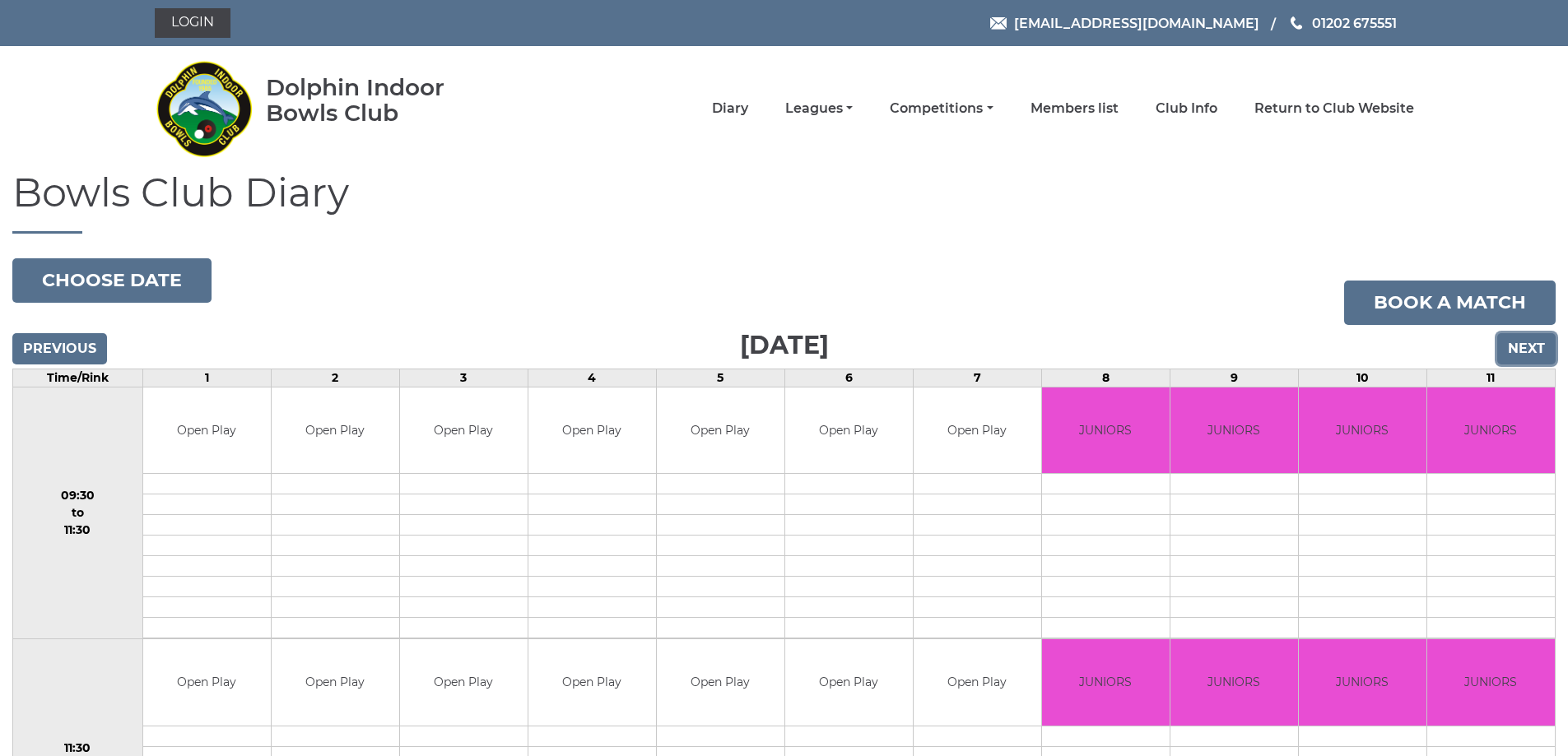
click at [1526, 339] on input "Next" at bounding box center [1526, 349] width 59 height 32
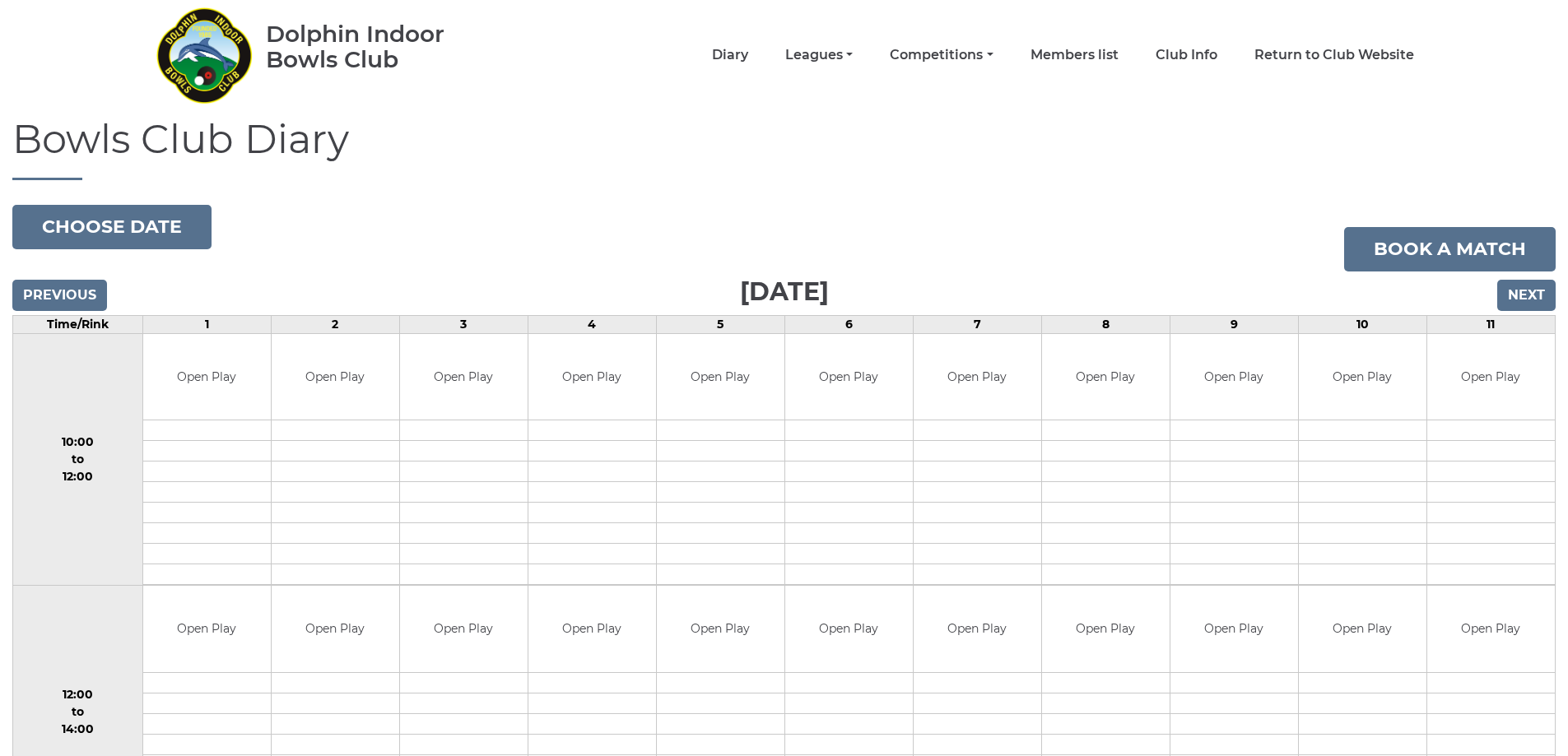
scroll to position [82, 0]
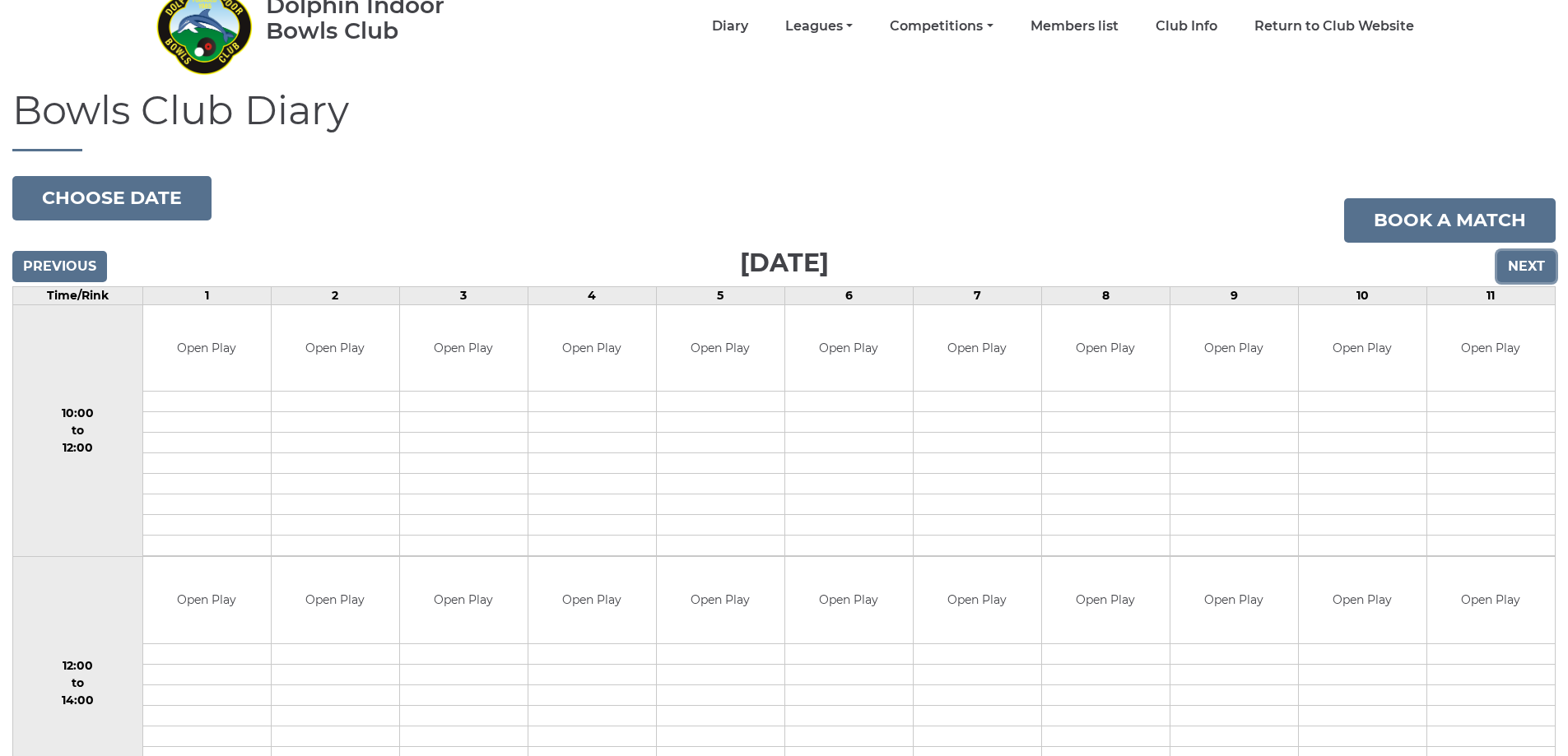
click at [1524, 260] on input "Next" at bounding box center [1526, 266] width 59 height 32
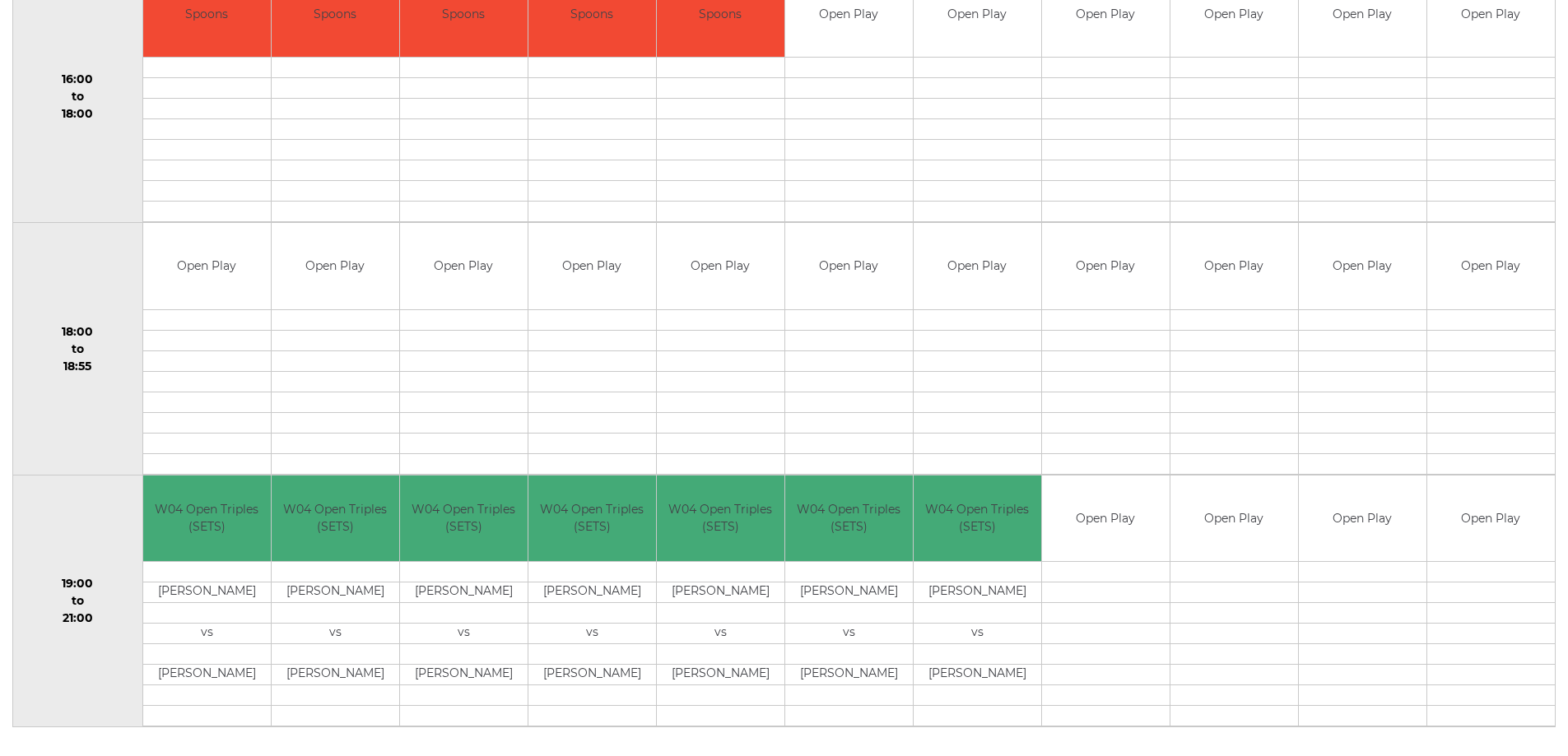
scroll to position [1442, 0]
